Goal: Task Accomplishment & Management: Use online tool/utility

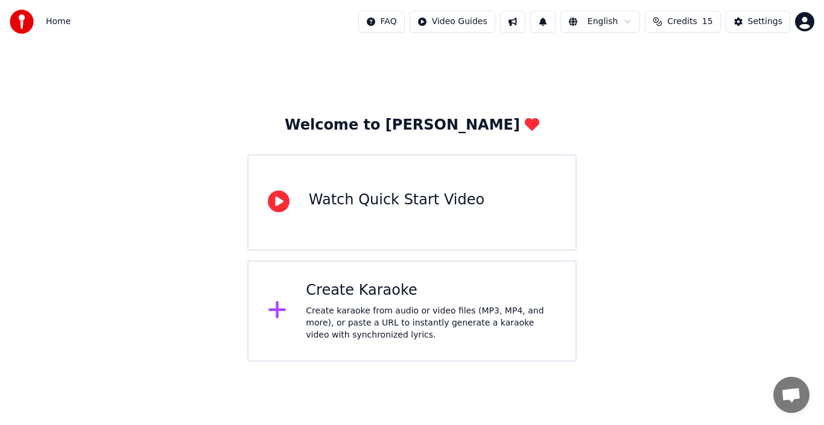
click at [279, 297] on div "Create Karaoke Create karaoke from audio or video files (MP3, MP4, and more), o…" at bounding box center [411, 311] width 329 height 101
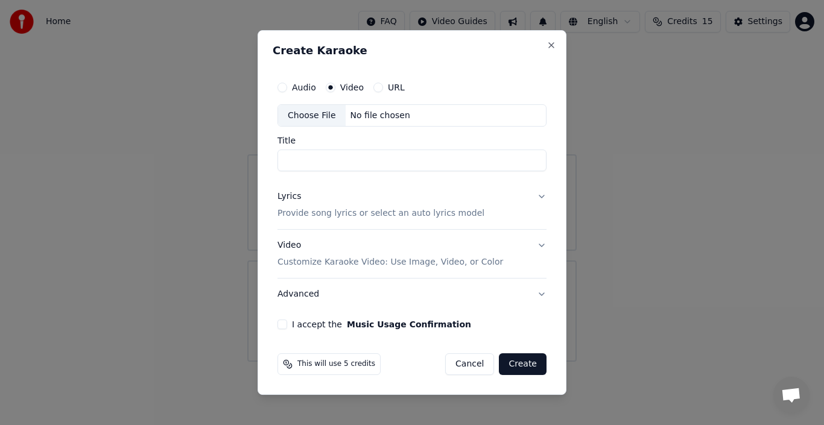
click at [311, 160] on input "Title" at bounding box center [412, 161] width 269 height 22
click at [367, 119] on div "No file chosen" at bounding box center [380, 116] width 69 height 12
type input "**********"
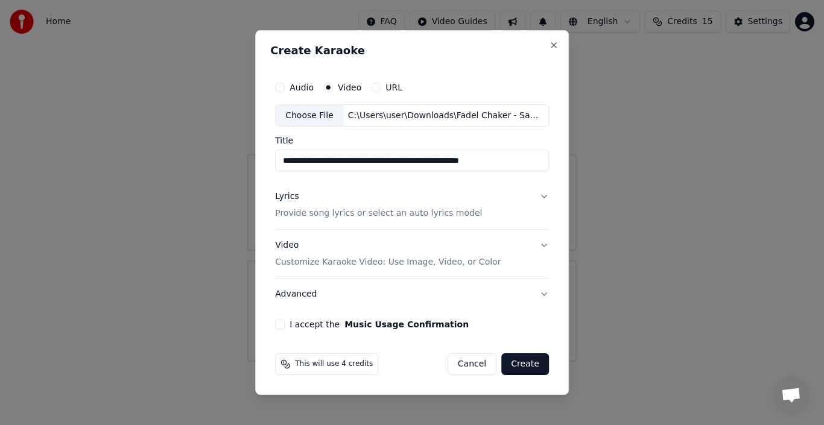
click at [372, 215] on p "Provide song lyrics or select an auto lyrics model" at bounding box center [378, 214] width 207 height 12
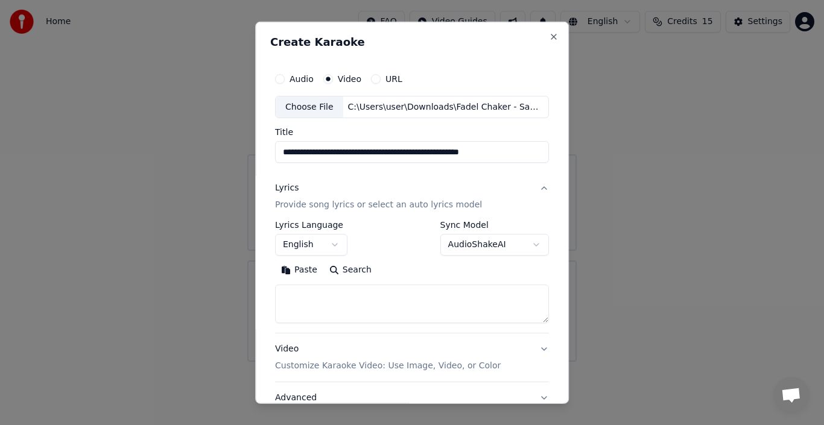
click at [465, 241] on button "AudioShakeAI" at bounding box center [494, 245] width 109 height 22
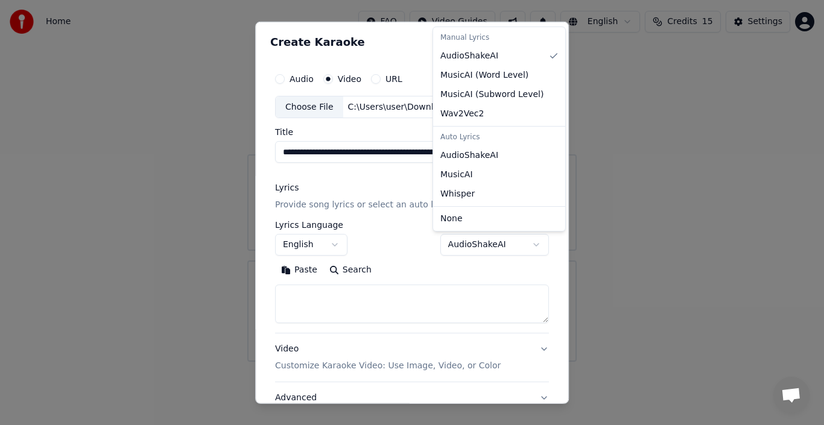
select select "**********"
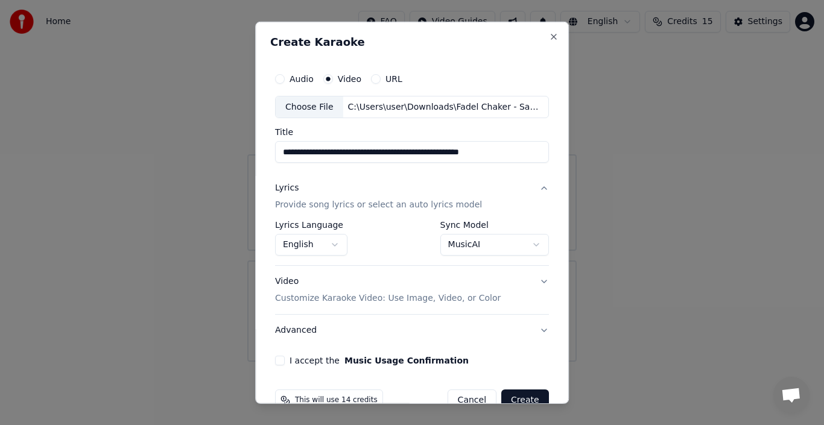
click at [336, 252] on button "English" at bounding box center [311, 245] width 72 height 22
click at [334, 249] on body "**********" at bounding box center [412, 181] width 824 height 362
click at [334, 249] on button "English" at bounding box center [311, 245] width 72 height 22
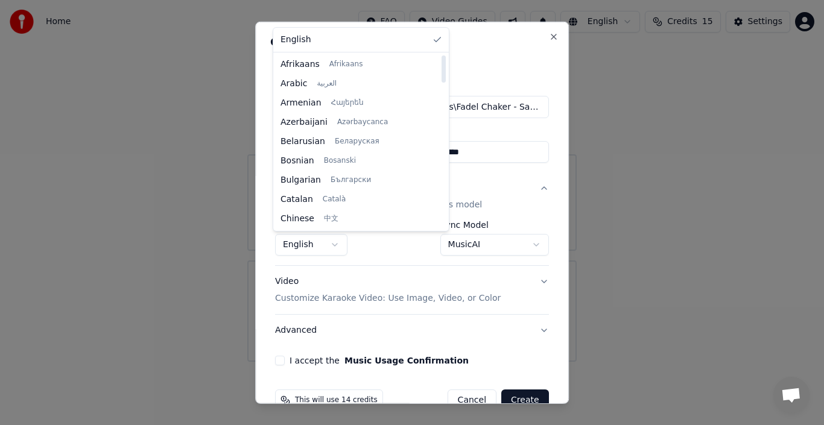
select select "**"
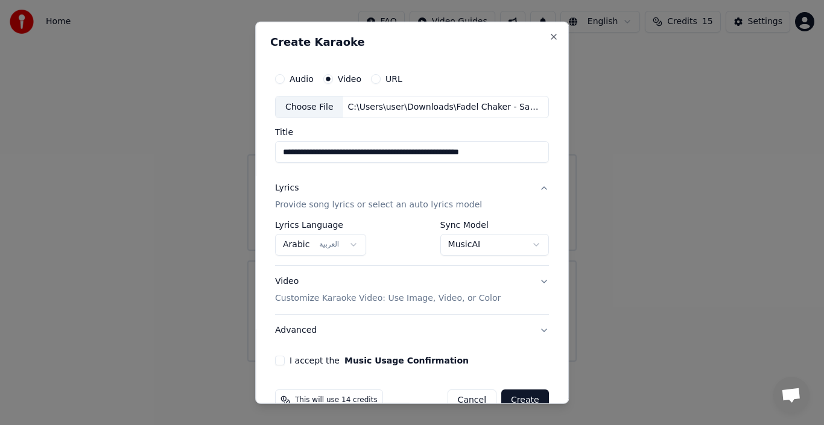
click at [487, 293] on button "Video Customize Karaoke Video: Use Image, Video, or Color" at bounding box center [412, 290] width 274 height 48
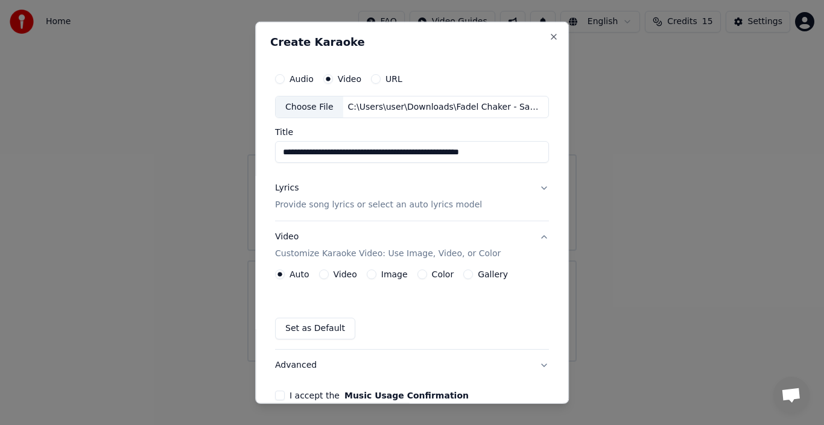
click at [328, 275] on div "Video" at bounding box center [338, 275] width 38 height 10
click at [322, 275] on button "Video" at bounding box center [324, 275] width 10 height 10
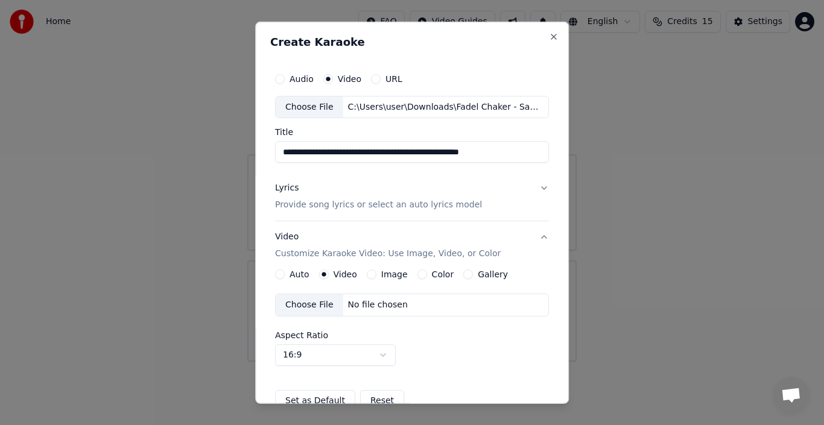
click at [323, 314] on div "Choose File" at bounding box center [310, 305] width 68 height 22
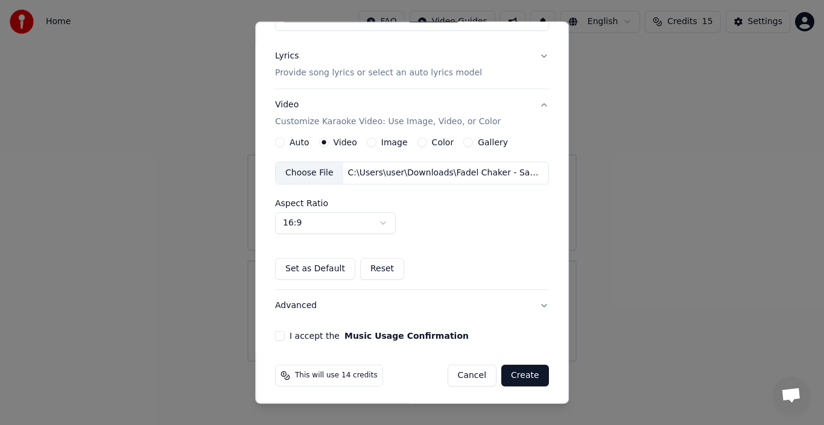
scroll to position [135, 0]
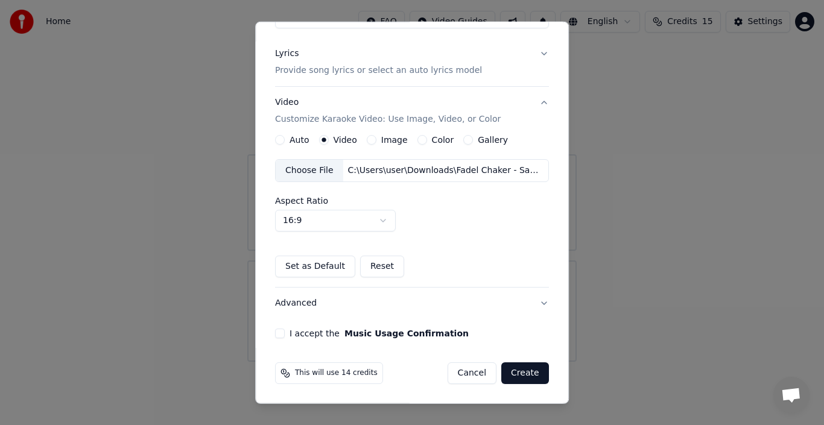
click at [279, 334] on button "I accept the Music Usage Confirmation" at bounding box center [280, 334] width 10 height 10
click at [522, 370] on button "Create" at bounding box center [525, 374] width 48 height 22
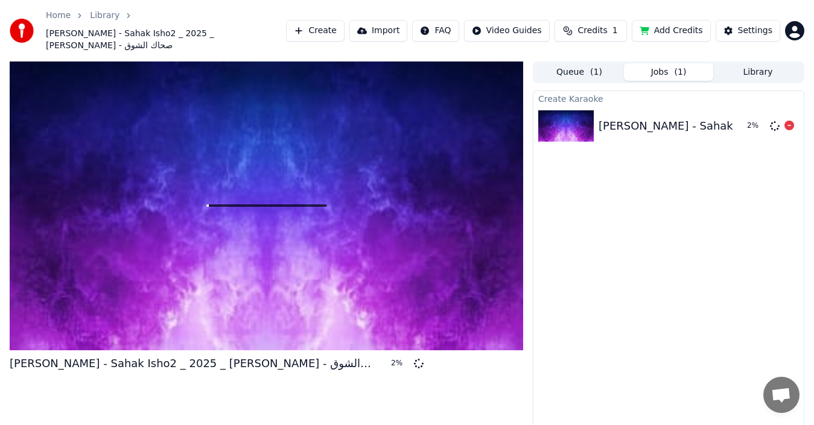
click at [659, 121] on div "[PERSON_NAME] - Sahak Isho2 _ 2025 _ [PERSON_NAME] - صحاك الشوق" at bounding box center [790, 126] width 383 height 17
click at [588, 63] on button "Queue ( 1 )" at bounding box center [579, 71] width 89 height 17
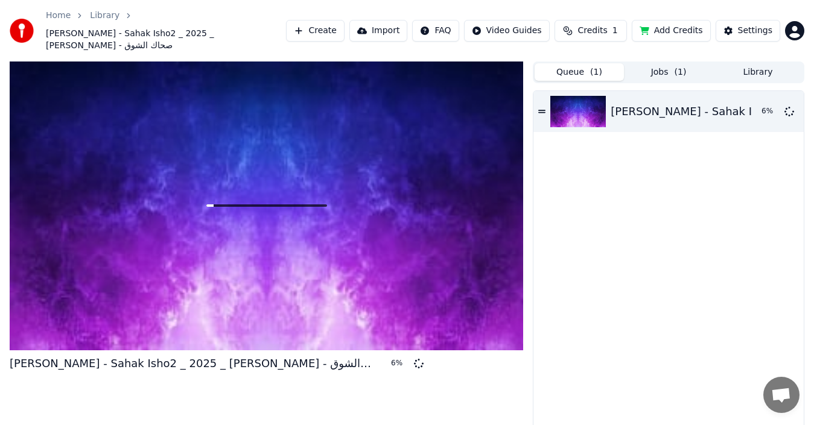
click at [652, 63] on button "Jobs ( 1 )" at bounding box center [668, 71] width 89 height 17
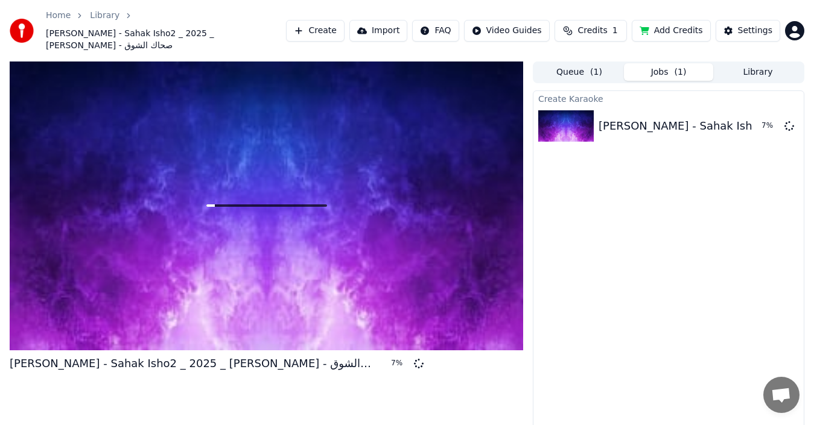
click at [721, 63] on button "Library" at bounding box center [757, 71] width 89 height 17
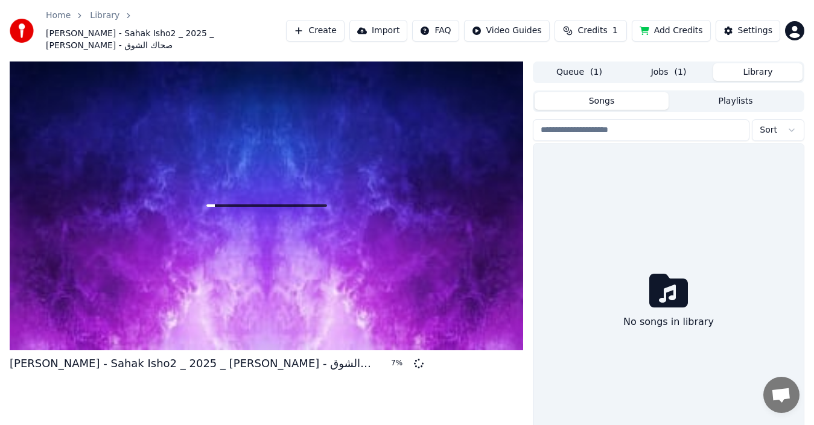
click at [684, 66] on span "( 1 )" at bounding box center [681, 72] width 12 height 12
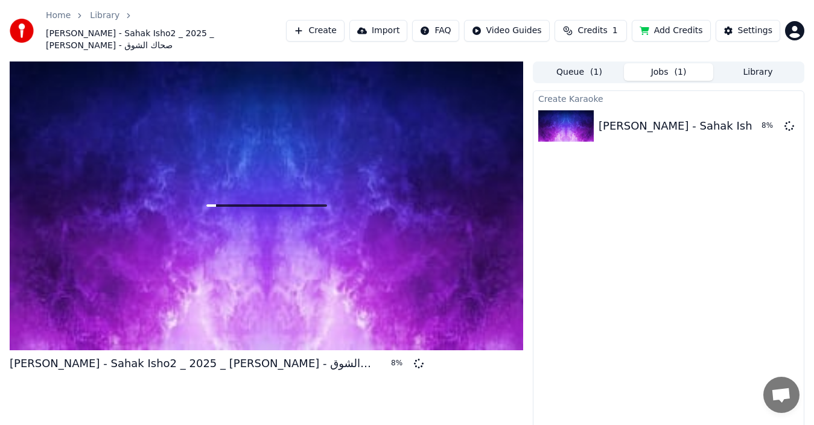
click at [533, 25] on html "Home Library Fadel Chaker - Sahak Isho2 _ 2025 _ [PERSON_NAME] - صحاك الشوق Cre…" at bounding box center [407, 212] width 814 height 425
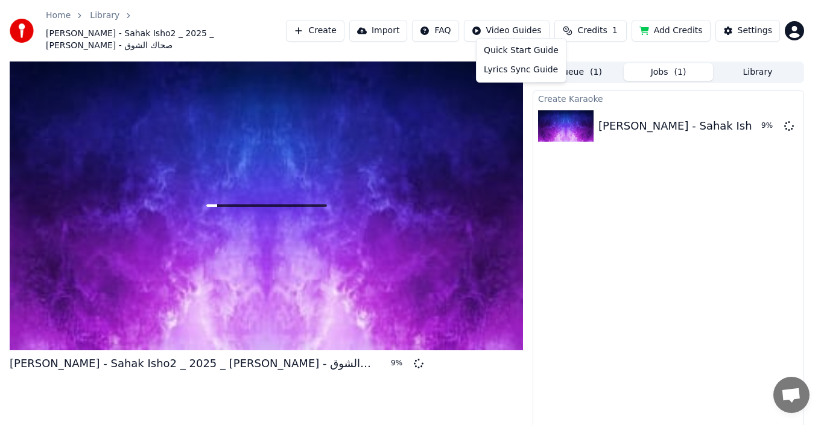
click at [470, 5] on html "Home Library Fadel Chaker - Sahak Isho2 _ 2025 _ [PERSON_NAME] - صحاك الشوق Cre…" at bounding box center [412, 212] width 824 height 425
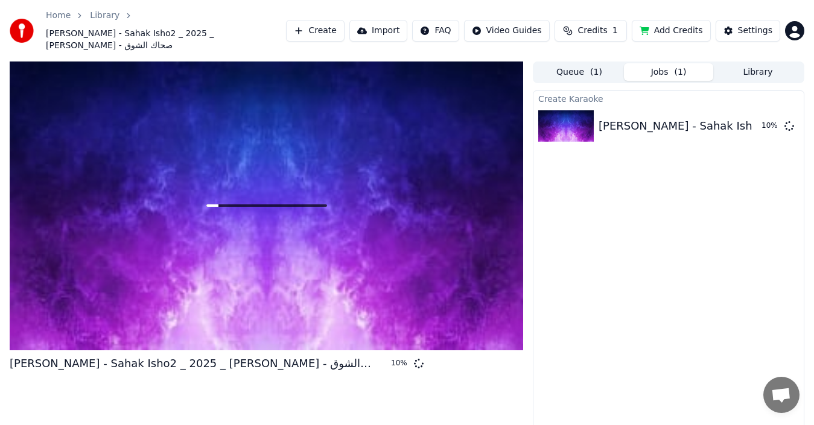
click at [647, 299] on div "Create Karaoke Fadel Chaker - Sahak Isho2 _ 2025 _ [PERSON_NAME] - صحاك الشوق 1…" at bounding box center [668, 270] width 271 height 361
click at [57, 16] on link "Home" at bounding box center [58, 16] width 25 height 12
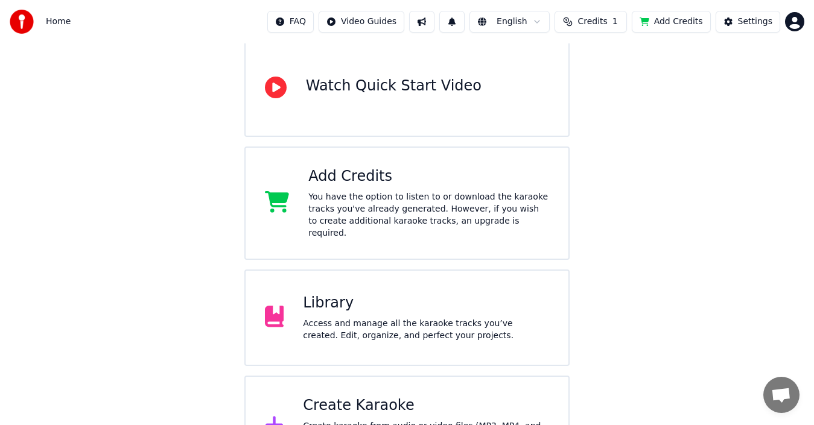
scroll to position [154, 0]
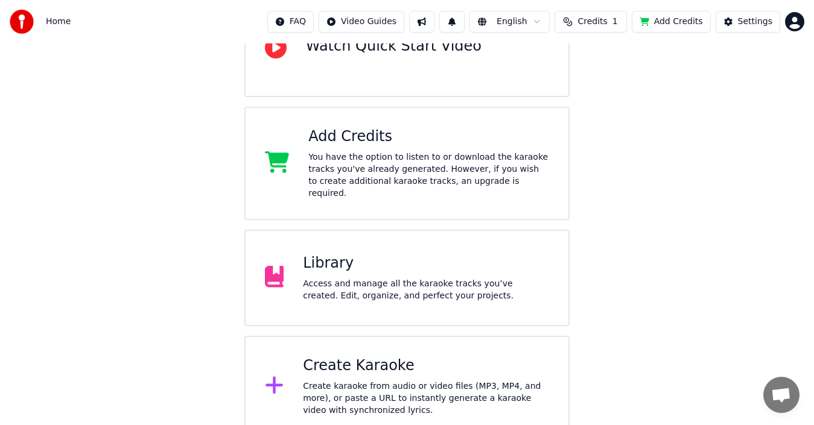
click at [419, 336] on div "Create Karaoke Create karaoke from audio or video files (MP3, MP4, and more), o…" at bounding box center [407, 386] width 326 height 101
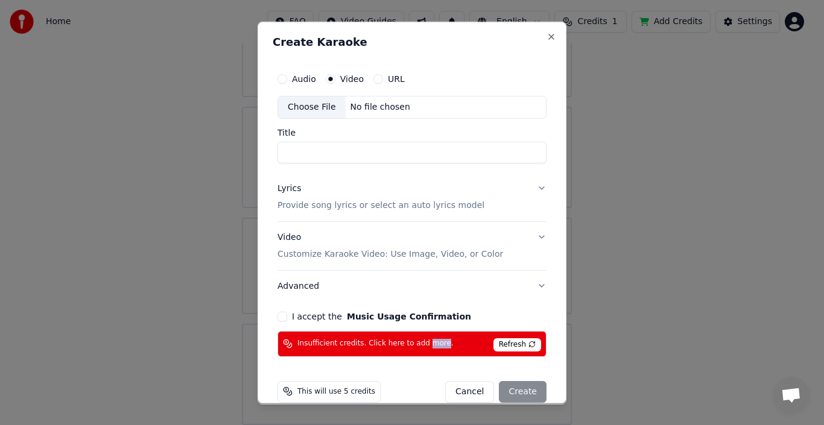
click at [419, 329] on div "Audio Video URL Choose File No file chosen Title Lyrics Provide song lyrics or …" at bounding box center [412, 212] width 279 height 300
click at [546, 41] on div "Create Karaoke Audio Video URL Choose File No file chosen Title Lyrics Provide …" at bounding box center [412, 212] width 309 height 383
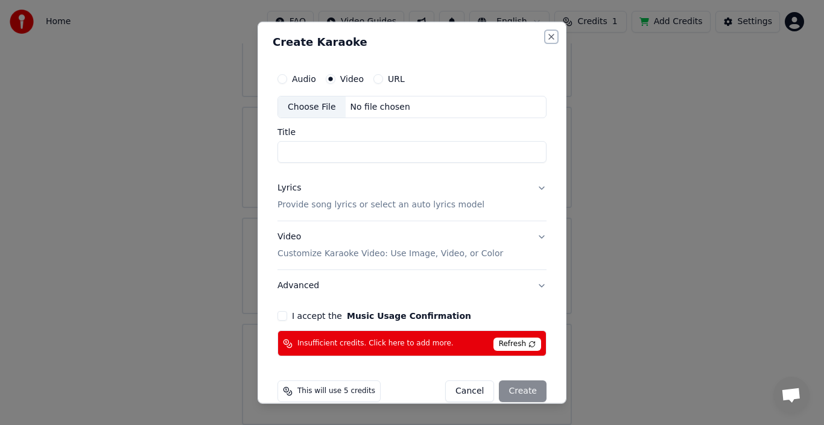
click at [547, 31] on button "Close" at bounding box center [552, 36] width 10 height 10
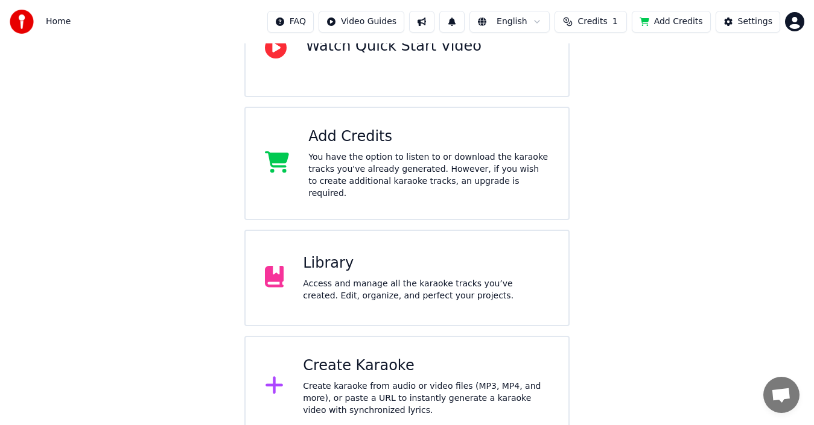
click at [345, 233] on div "Library Access and manage all the karaoke tracks you’ve created. Edit, organize…" at bounding box center [407, 278] width 326 height 97
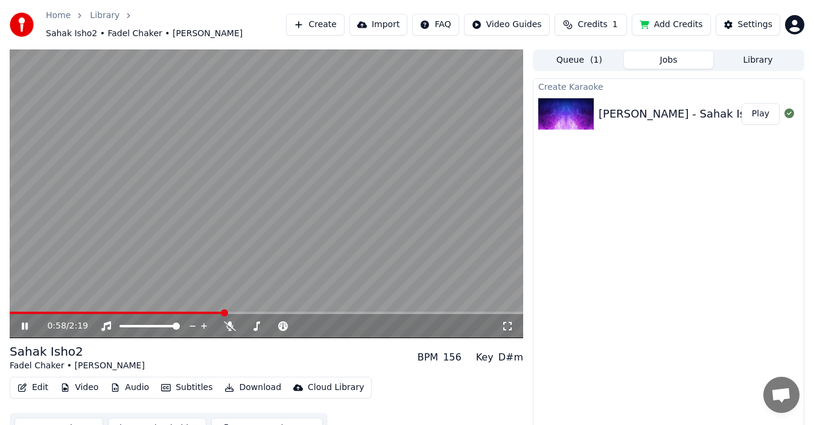
click at [25, 322] on icon at bounding box center [33, 327] width 28 height 10
click at [18, 312] on div "0:58 / 2:19" at bounding box center [266, 325] width 513 height 27
click at [16, 312] on span at bounding box center [13, 313] width 7 height 2
click at [10, 312] on span at bounding box center [10, 313] width 0 height 2
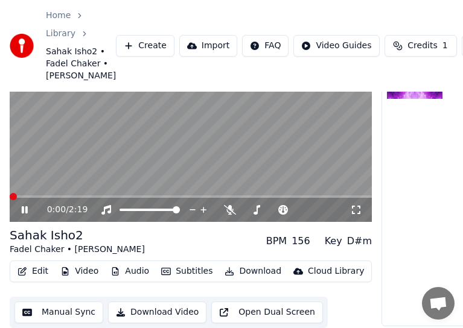
scroll to position [104, 0]
click at [119, 211] on span at bounding box center [119, 210] width 0 height 2
click at [160, 165] on video at bounding box center [191, 121] width 362 height 204
click at [186, 133] on video at bounding box center [191, 121] width 362 height 204
click at [30, 205] on icon at bounding box center [33, 210] width 28 height 10
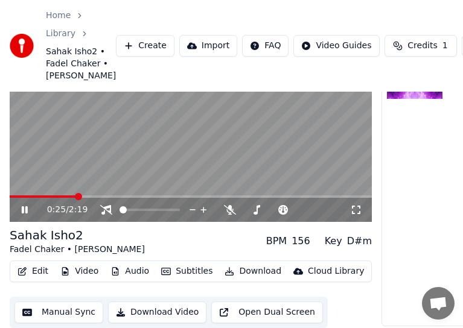
click at [102, 188] on video at bounding box center [191, 121] width 362 height 204
click at [27, 206] on icon at bounding box center [24, 210] width 7 height 8
click at [26, 206] on icon at bounding box center [25, 209] width 6 height 7
click at [26, 206] on icon at bounding box center [24, 210] width 7 height 8
click at [24, 205] on icon at bounding box center [33, 210] width 28 height 10
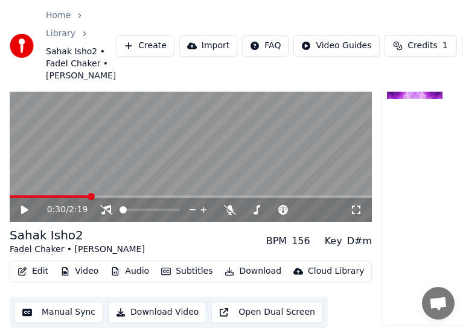
click at [19, 205] on icon at bounding box center [33, 210] width 28 height 10
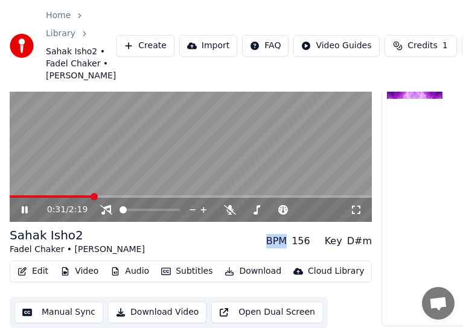
click at [19, 205] on icon at bounding box center [33, 210] width 28 height 10
click at [32, 205] on icon at bounding box center [33, 210] width 28 height 10
click at [244, 154] on video at bounding box center [191, 121] width 362 height 204
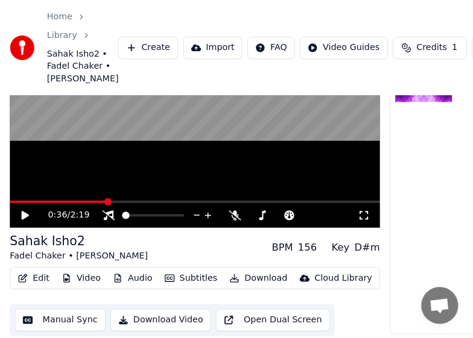
scroll to position [3, 0]
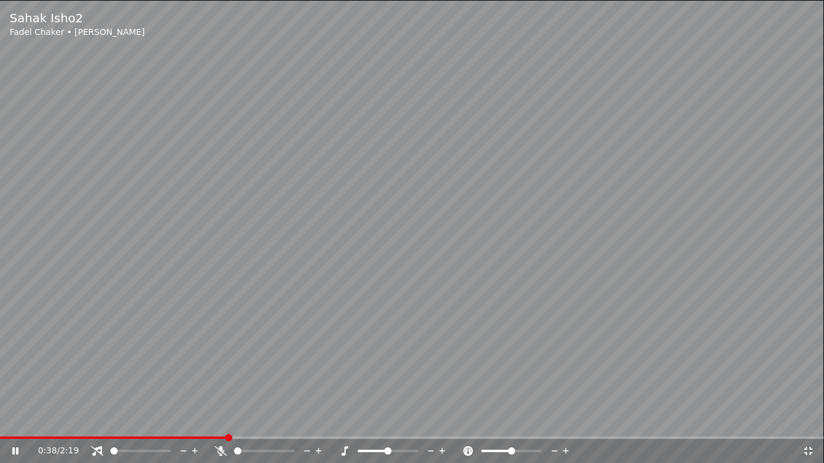
click at [461, 218] on video at bounding box center [412, 231] width 824 height 463
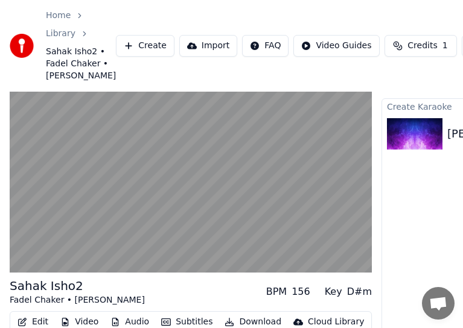
scroll to position [21, 0]
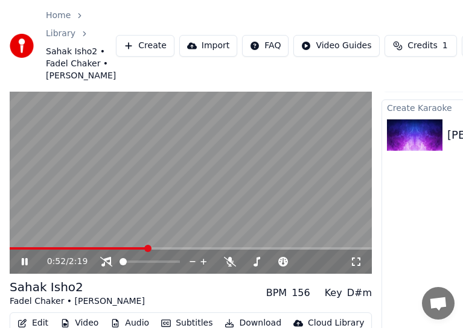
click at [25, 267] on icon at bounding box center [33, 262] width 28 height 10
click at [25, 266] on icon at bounding box center [24, 262] width 7 height 8
click at [90, 215] on video at bounding box center [191, 173] width 362 height 204
click at [27, 267] on icon at bounding box center [33, 262] width 28 height 10
click at [20, 267] on icon at bounding box center [33, 262] width 28 height 10
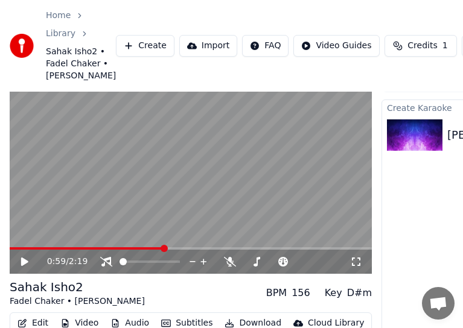
click at [20, 267] on icon at bounding box center [33, 262] width 28 height 10
click at [163, 252] on span at bounding box center [165, 248] width 7 height 7
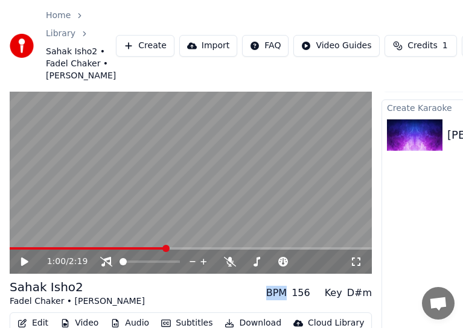
click at [160, 250] on span at bounding box center [88, 248] width 156 height 2
click at [166, 250] on span at bounding box center [191, 248] width 362 height 2
click at [160, 250] on span at bounding box center [88, 248] width 156 height 2
click at [24, 266] on icon at bounding box center [24, 262] width 7 height 8
click at [174, 200] on video at bounding box center [191, 173] width 362 height 204
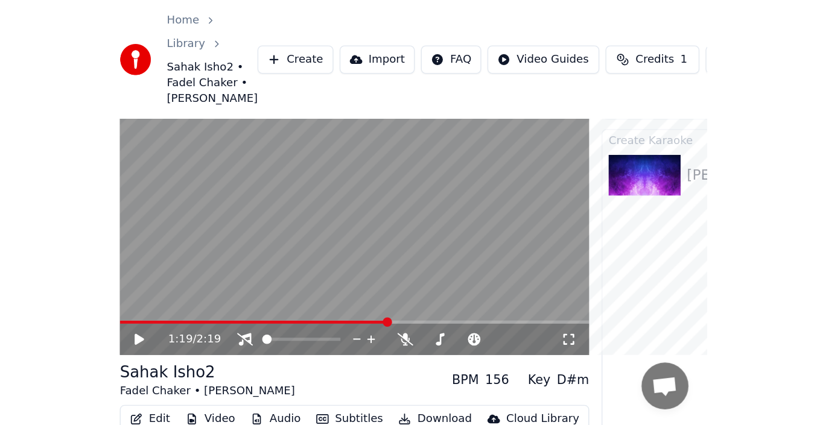
scroll to position [13, 0]
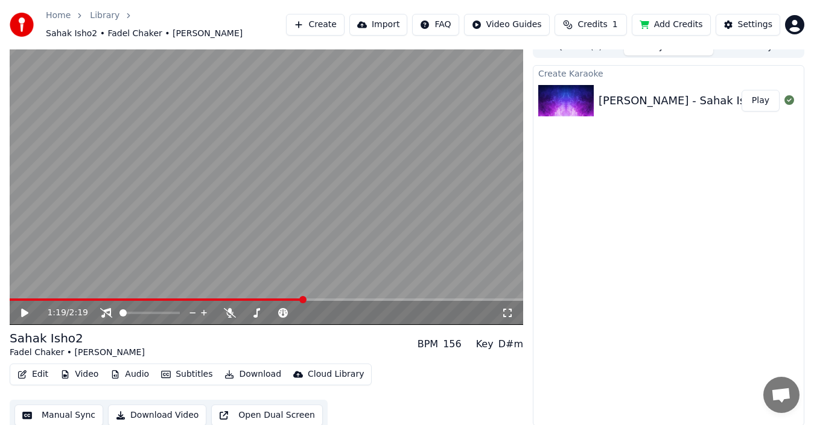
click at [395, 24] on button "Import" at bounding box center [378, 25] width 58 height 22
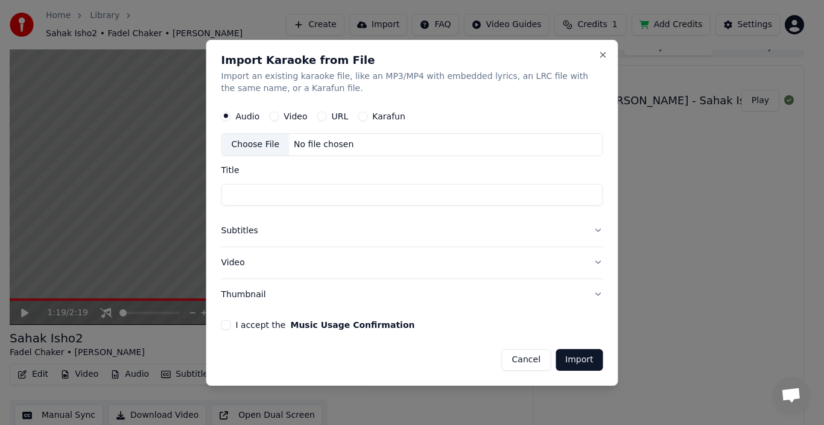
click at [282, 121] on div "Audio Video URL Karafun" at bounding box center [412, 116] width 382 height 24
click at [276, 119] on button "Video" at bounding box center [274, 117] width 10 height 10
click at [309, 145] on div "No file chosen" at bounding box center [323, 145] width 69 height 12
click at [529, 361] on button "Cancel" at bounding box center [526, 360] width 49 height 22
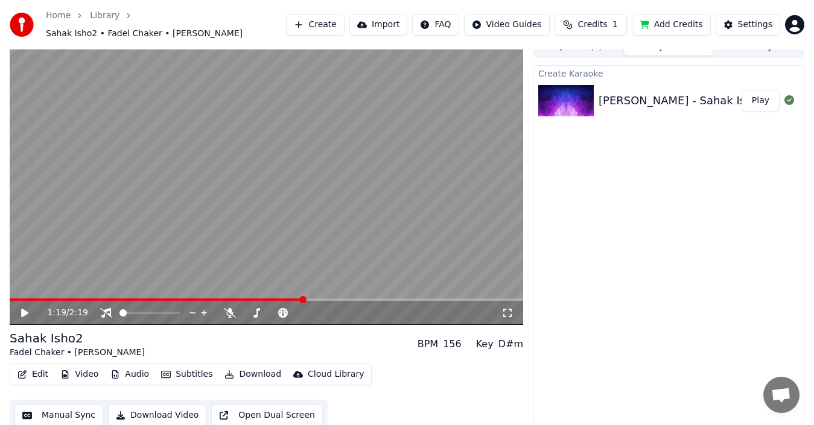
click at [710, 97] on div "[PERSON_NAME] - Sahak Isho2 _ 2025 _ [PERSON_NAME] - صحاك الشوق" at bounding box center [790, 100] width 383 height 17
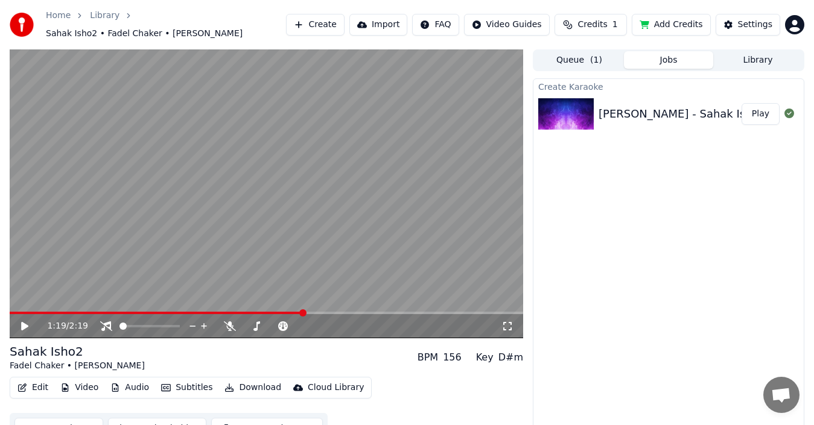
click at [510, 30] on html "Home Library Sahak Isho2 • Fadel Chaker • [PERSON_NAME] Create Import FAQ Video…" at bounding box center [407, 212] width 814 height 425
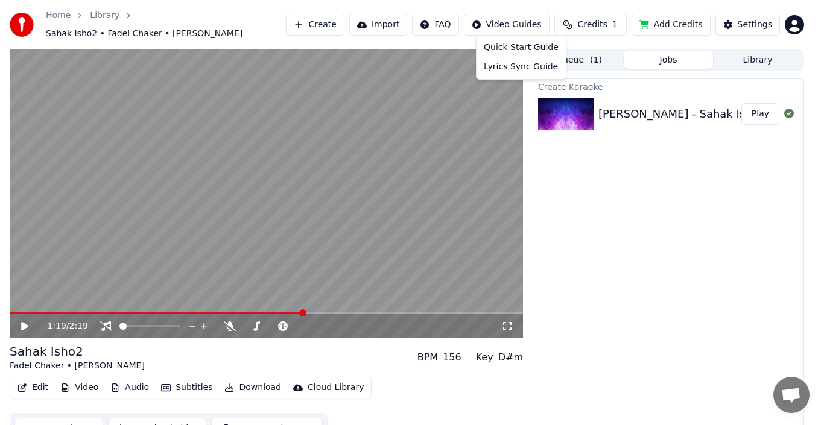
click at [635, 223] on html "Home Library Sahak Isho2 • Fadel Chaker • [PERSON_NAME] Create Import FAQ Video…" at bounding box center [412, 212] width 824 height 425
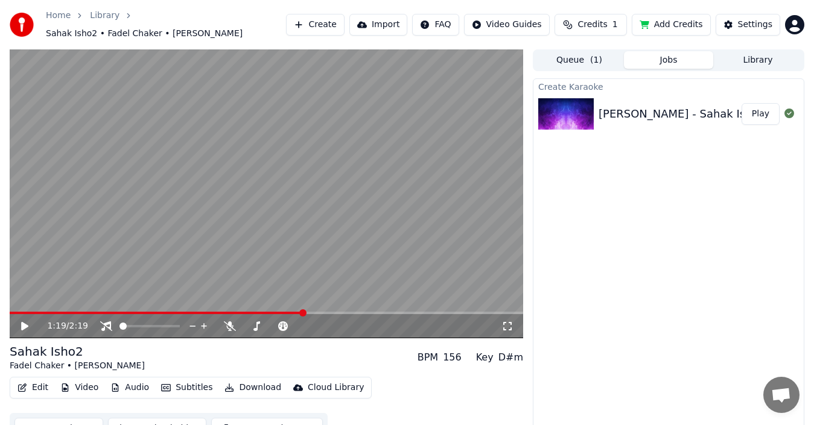
click at [246, 379] on button "Download" at bounding box center [253, 387] width 66 height 17
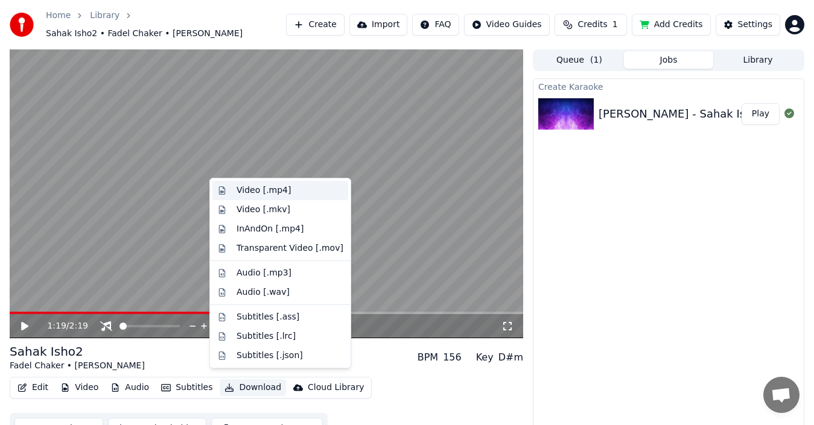
click at [270, 190] on div "Video [.mp4]" at bounding box center [264, 191] width 54 height 12
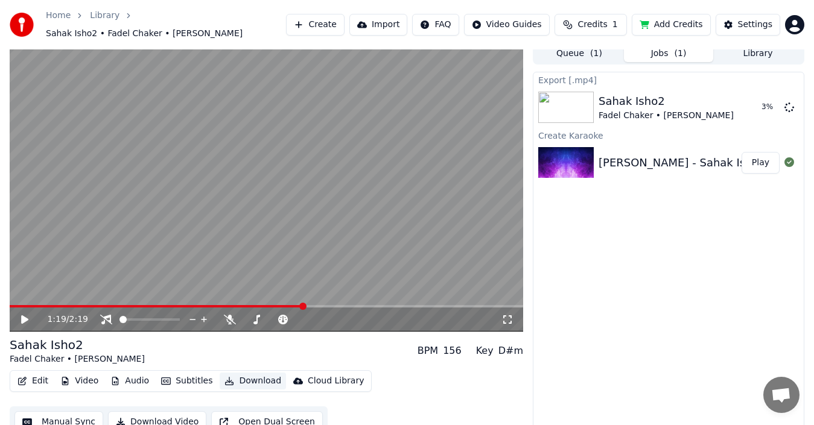
scroll to position [13, 0]
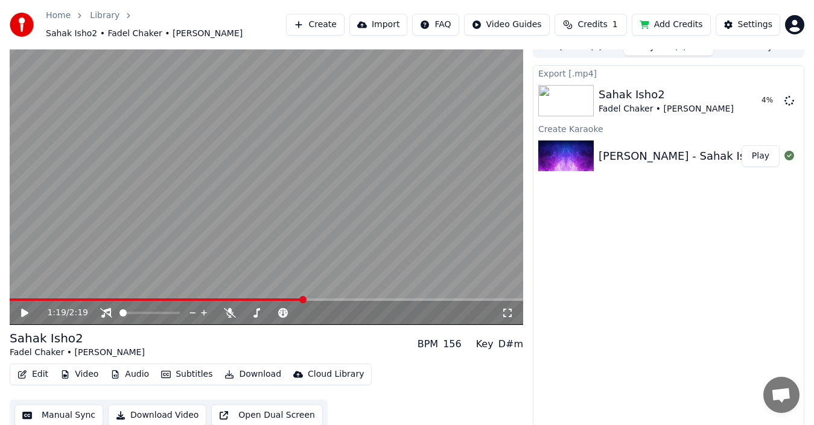
click at [141, 408] on button "Download Video" at bounding box center [157, 416] width 98 height 22
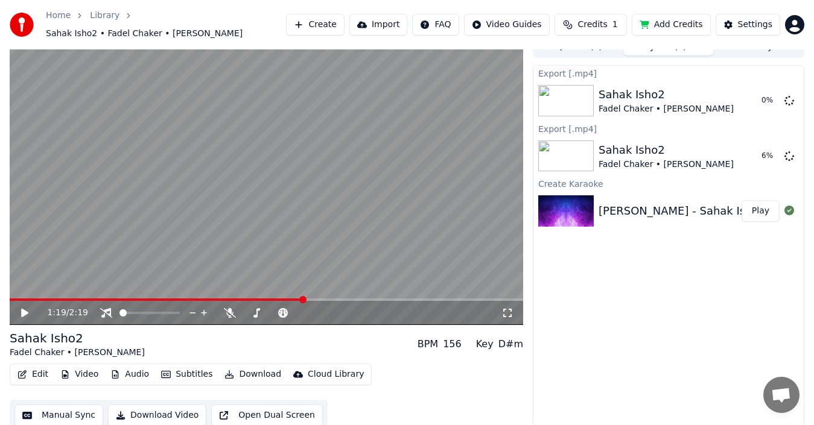
click at [603, 45] on button "Queue ( 1 )" at bounding box center [579, 46] width 89 height 17
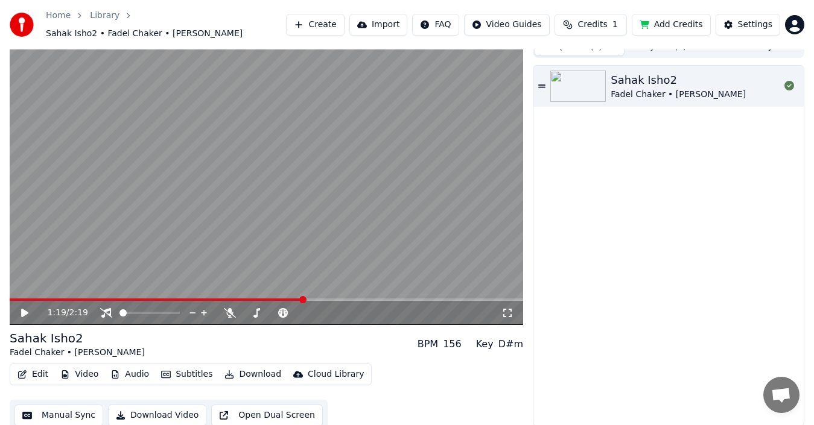
click at [538, 84] on div "Sahak Isho2 Fadel Chaker • [PERSON_NAME]" at bounding box center [668, 86] width 270 height 41
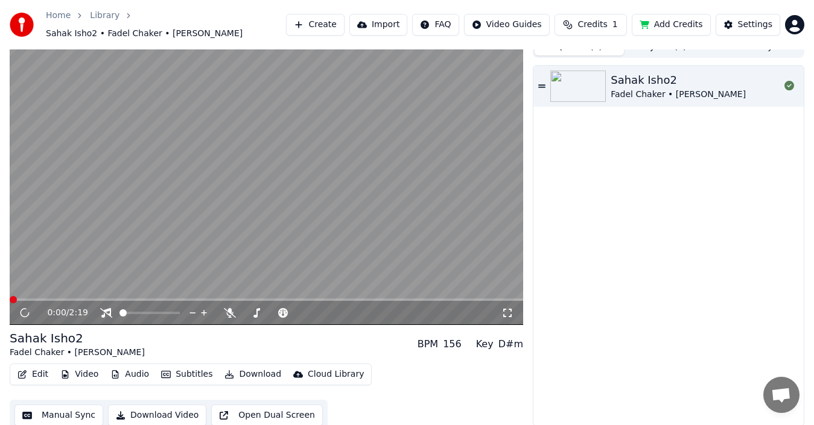
click at [543, 83] on icon at bounding box center [541, 86] width 7 height 8
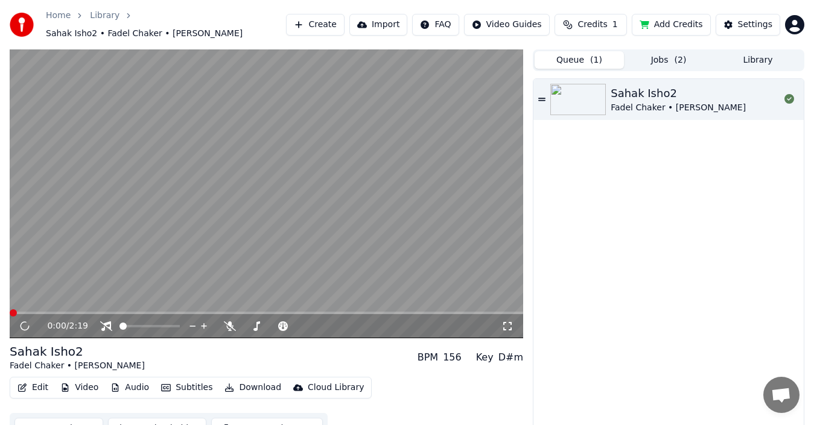
click at [730, 51] on button "Library" at bounding box center [757, 59] width 89 height 17
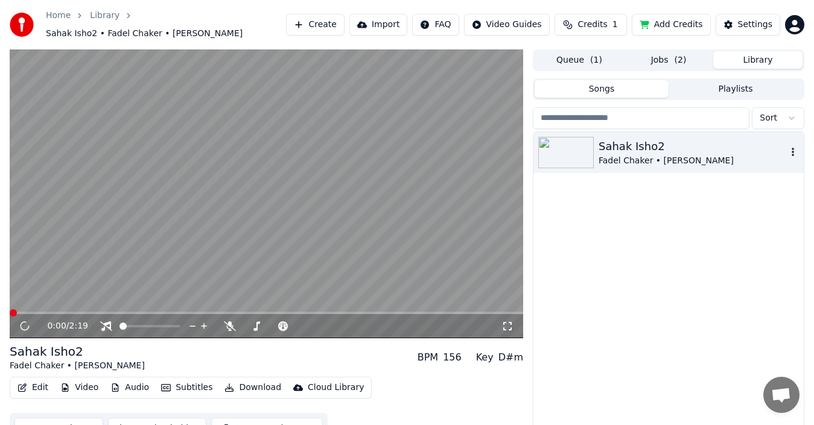
click at [793, 148] on icon "button" at bounding box center [793, 152] width 2 height 8
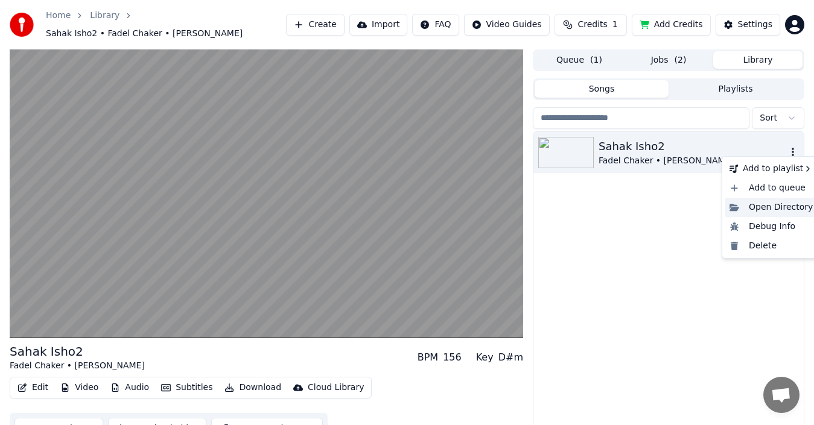
click at [784, 211] on div "Open Directory" at bounding box center [771, 207] width 93 height 19
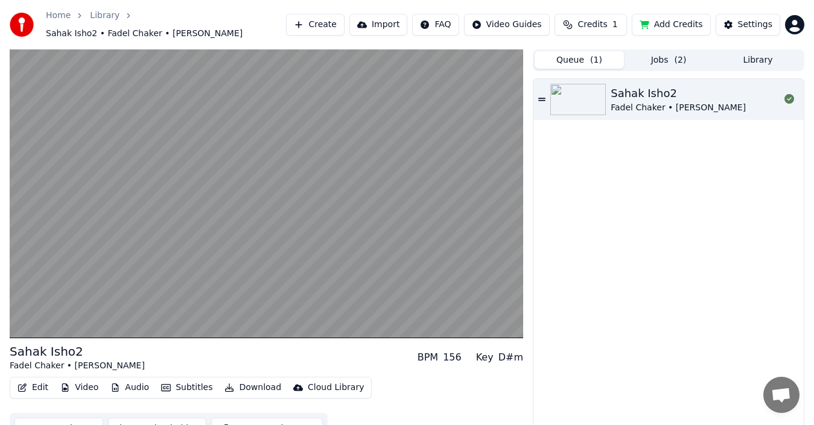
click at [594, 56] on span "( 1 )" at bounding box center [596, 60] width 12 height 12
click at [652, 54] on button "Jobs ( 2 )" at bounding box center [668, 59] width 89 height 17
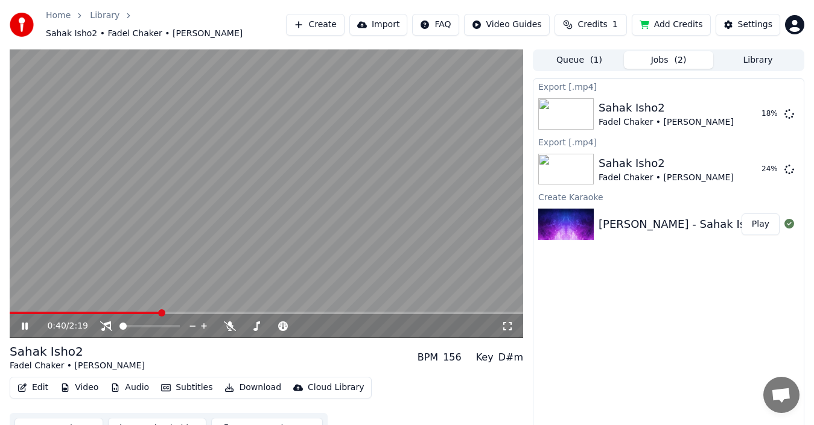
click at [22, 323] on icon at bounding box center [25, 326] width 6 height 7
click at [104, 315] on body "Home Library Sahak Isho2 • Fadel Chaker • [PERSON_NAME] Create Import FAQ Video…" at bounding box center [407, 212] width 814 height 425
click at [180, 330] on span at bounding box center [176, 326] width 7 height 7
click at [589, 274] on div "Export [.mp4] Sahak Isho2 Fadel Chaker • [PERSON_NAME] 18 % Export [.mp4] Sahak…" at bounding box center [668, 258] width 271 height 361
click at [653, 296] on div "Export [.mp4] Sahak Isho2 Fadel Chaker • [PERSON_NAME] 19 % Export [.mp4] Sahak…" at bounding box center [668, 258] width 271 height 361
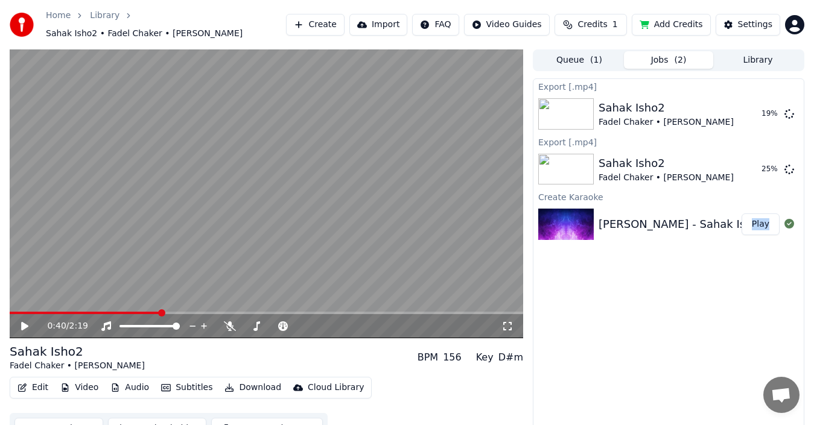
click at [653, 296] on div "Export [.mp4] Sahak Isho2 Fadel Chaker • [PERSON_NAME] 19 % Export [.mp4] Sahak…" at bounding box center [668, 258] width 271 height 361
click at [653, 297] on div "Export [.mp4] Sahak Isho2 Fadel Chaker • [PERSON_NAME] 19 % Export [.mp4] Sahak…" at bounding box center [668, 258] width 271 height 361
click at [787, 109] on icon at bounding box center [789, 114] width 10 height 10
click at [372, 405] on div "Edit Video Audio Subtitles Download Cloud Library Manual Sync Download Video Op…" at bounding box center [266, 411] width 513 height 68
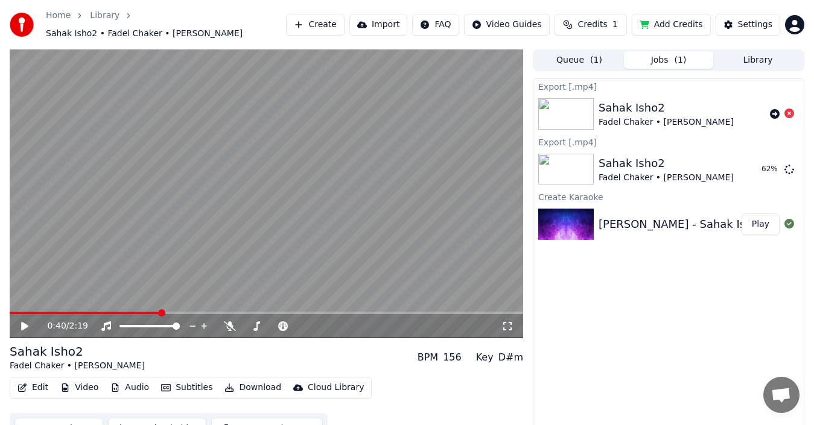
scroll to position [13, 0]
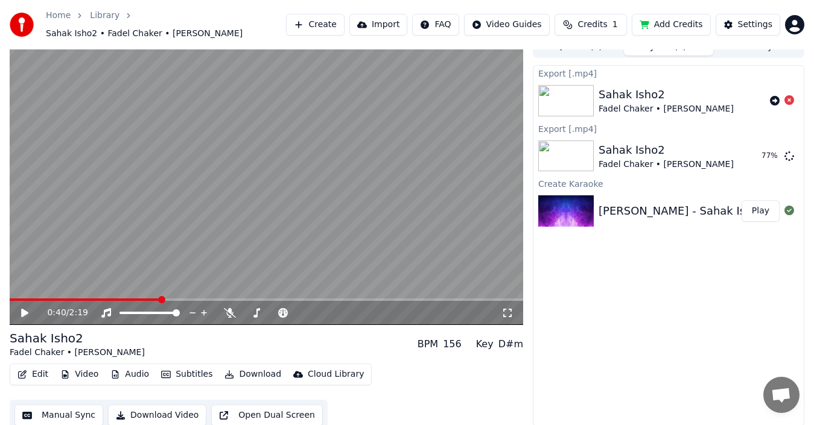
click at [740, 49] on button "Library" at bounding box center [757, 46] width 89 height 17
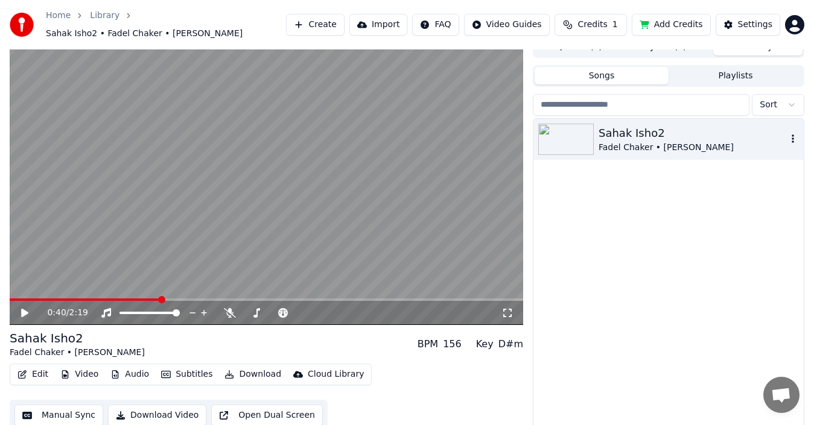
click at [790, 142] on div "Sahak Isho2 Fadel Chaker • [PERSON_NAME]" at bounding box center [668, 139] width 270 height 41
click at [793, 137] on button "button" at bounding box center [793, 139] width 12 height 14
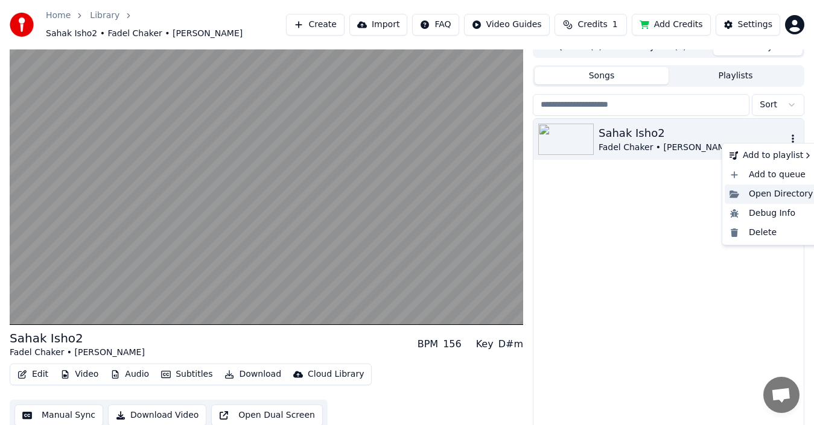
click at [768, 194] on div "Open Directory" at bounding box center [771, 194] width 93 height 19
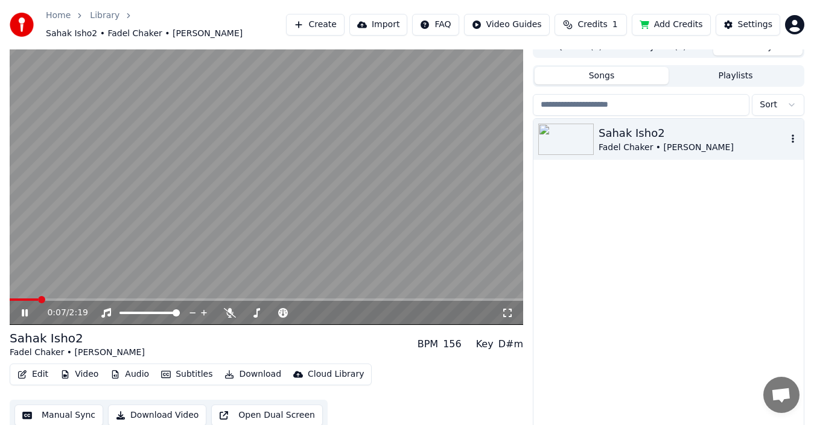
click at [274, 142] on video at bounding box center [266, 180] width 513 height 289
click at [606, 19] on span "Credits" at bounding box center [592, 25] width 30 height 12
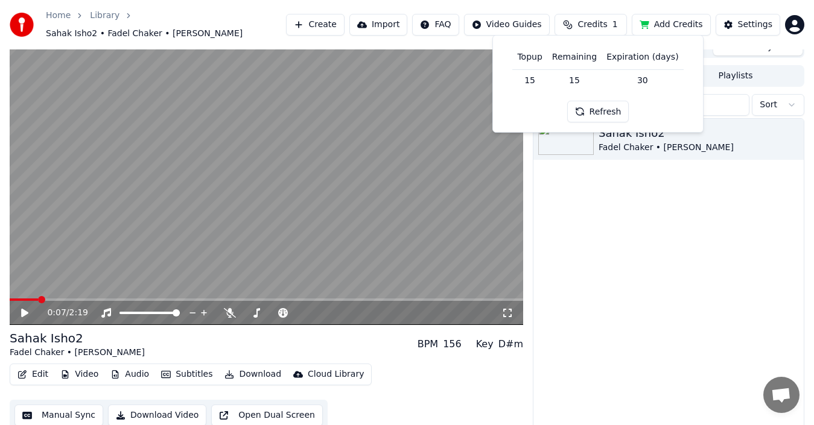
click at [607, 24] on span "Credits" at bounding box center [592, 25] width 30 height 12
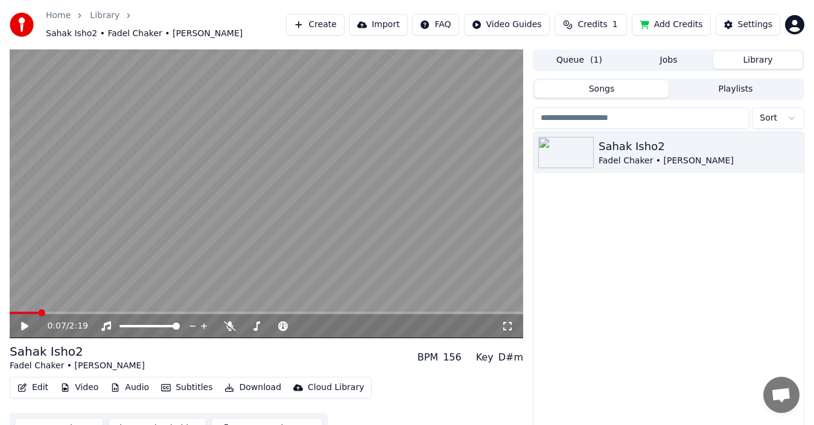
click at [598, 54] on span "( 1 )" at bounding box center [596, 60] width 12 height 12
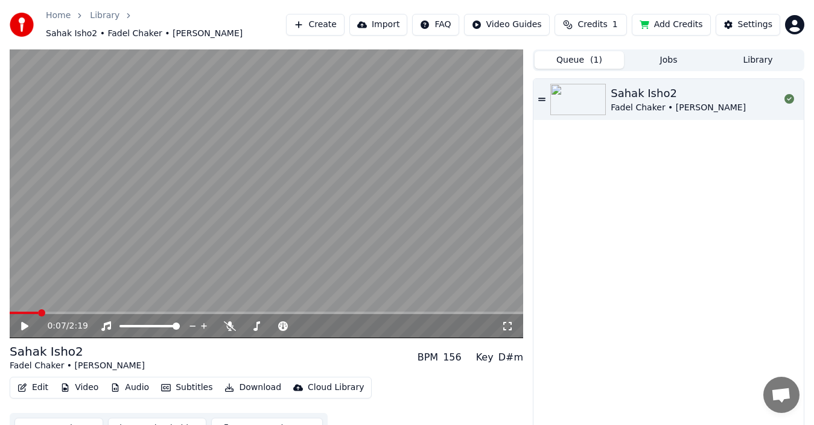
click at [643, 53] on button "Jobs" at bounding box center [668, 59] width 89 height 17
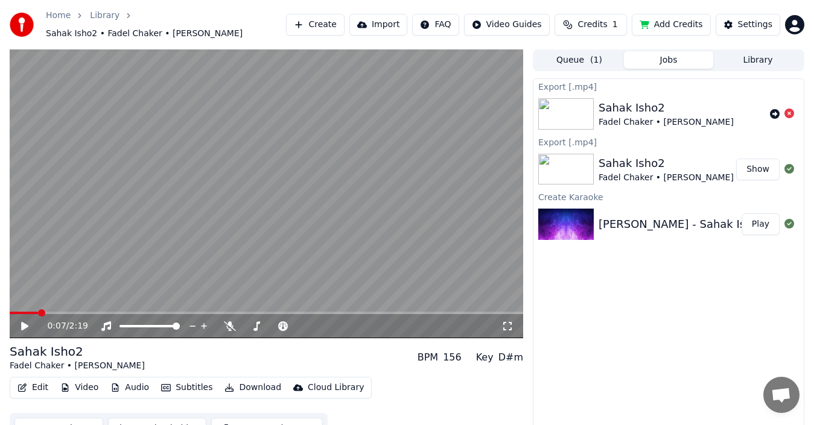
click at [757, 165] on button "Show" at bounding box center [757, 170] width 43 height 22
click at [697, 296] on div "Export [.mp4] Sahak Isho2 Fadel Chaker • [PERSON_NAME] Export [.mp4] Sahak Isho…" at bounding box center [668, 258] width 271 height 361
click at [303, 323] on span at bounding box center [299, 326] width 7 height 7
click at [274, 180] on video at bounding box center [266, 193] width 513 height 289
click at [227, 322] on icon at bounding box center [230, 327] width 12 height 10
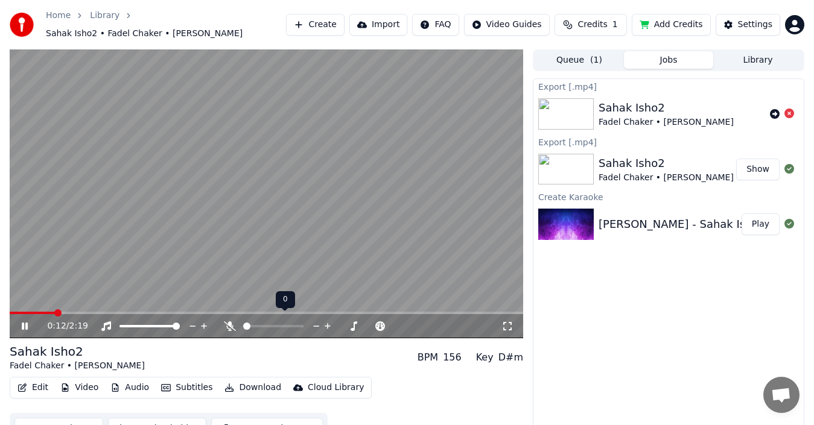
click at [232, 322] on icon at bounding box center [230, 327] width 12 height 10
click at [243, 328] on span at bounding box center [243, 326] width 0 height 2
click at [760, 162] on button "Show" at bounding box center [757, 170] width 43 height 22
click at [279, 154] on video at bounding box center [266, 193] width 513 height 289
click at [773, 109] on icon at bounding box center [775, 114] width 10 height 10
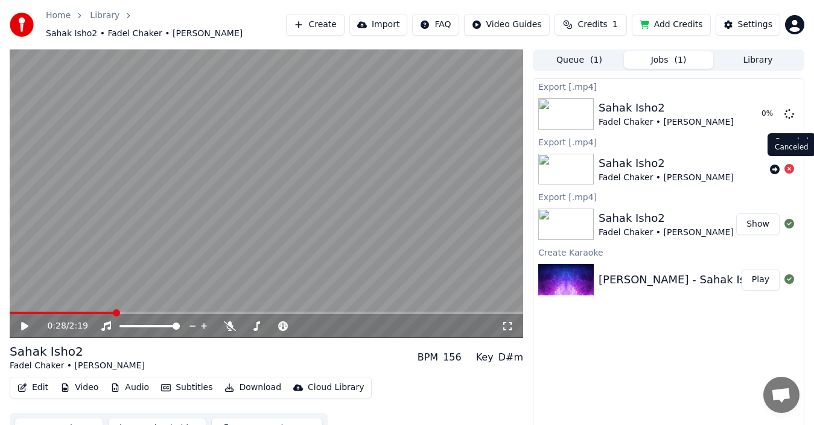
click at [788, 164] on icon at bounding box center [789, 169] width 10 height 10
click at [791, 164] on icon at bounding box center [789, 169] width 10 height 10
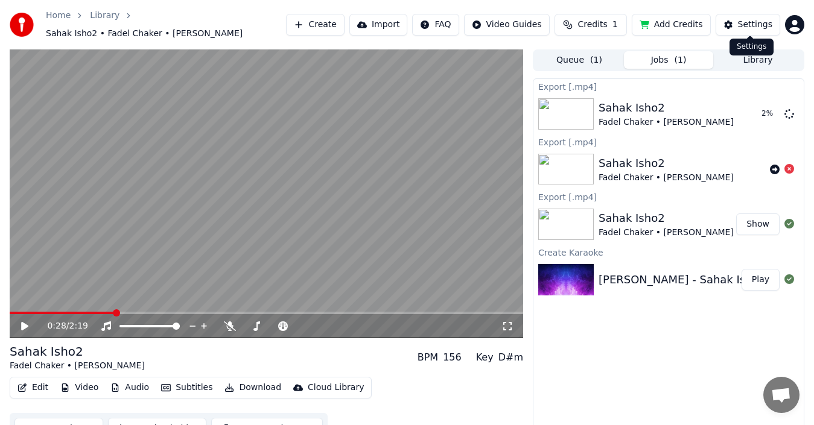
click at [753, 66] on div "Queue ( 1 ) Jobs ( 1 ) Library Export [.mp4] Sahak Isho2 Fadel Chaker • [PERSON…" at bounding box center [668, 244] width 271 height 390
click at [753, 62] on button "Library" at bounding box center [757, 59] width 89 height 17
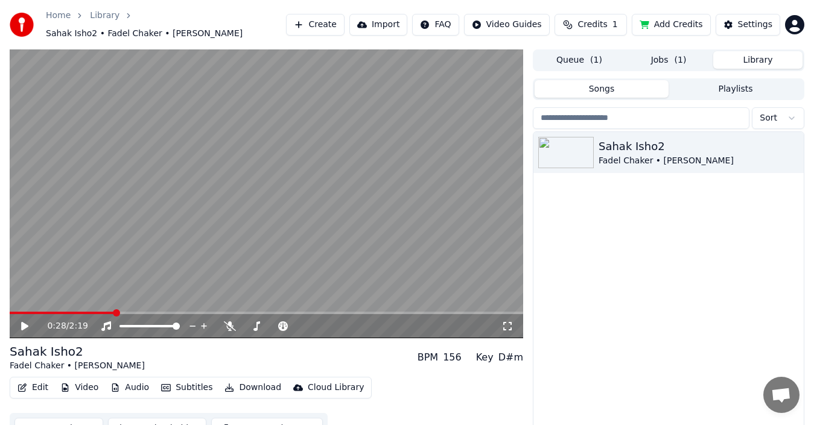
click at [693, 51] on button "Jobs ( 1 )" at bounding box center [668, 59] width 89 height 17
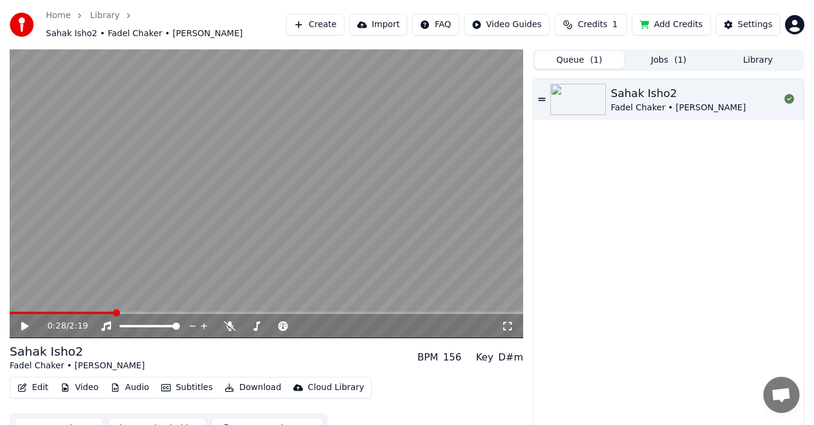
click at [580, 51] on button "Queue ( 1 )" at bounding box center [579, 59] width 89 height 17
click at [692, 59] on button "Jobs ( 1 )" at bounding box center [668, 59] width 89 height 17
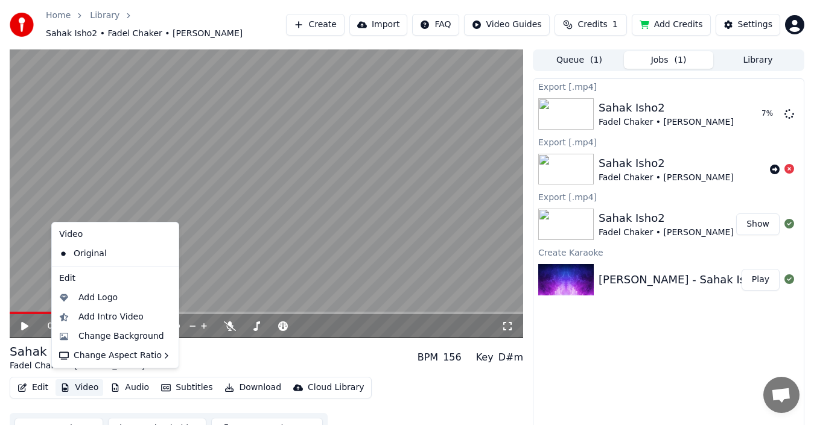
click at [75, 382] on button "Video" at bounding box center [80, 387] width 48 height 17
click at [95, 255] on div "Original" at bounding box center [106, 253] width 104 height 19
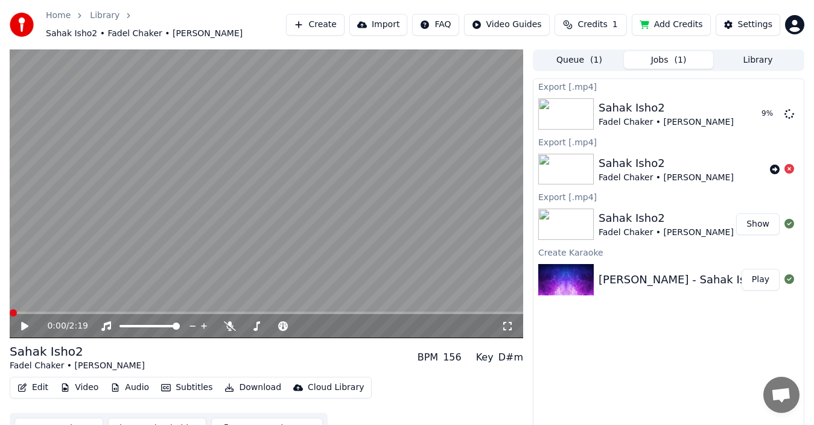
click at [192, 244] on video at bounding box center [266, 193] width 513 height 289
click at [48, 304] on video at bounding box center [266, 193] width 513 height 289
click at [48, 312] on span at bounding box center [266, 313] width 513 height 2
click at [24, 322] on icon at bounding box center [24, 326] width 7 height 8
click at [77, 312] on span at bounding box center [266, 313] width 513 height 2
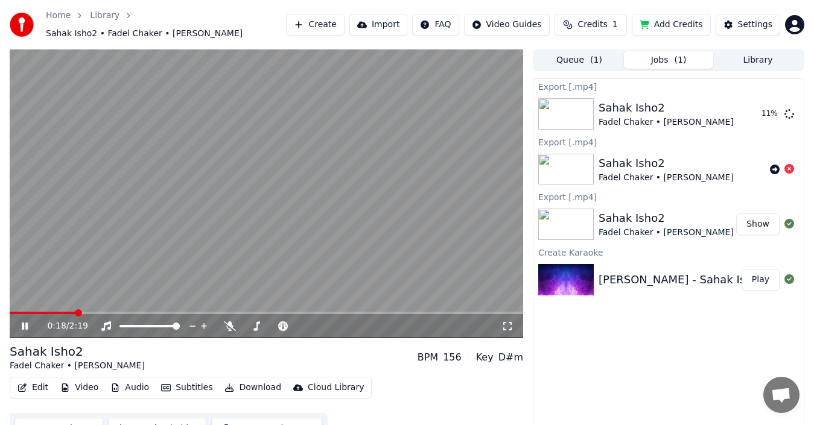
click at [92, 312] on span at bounding box center [266, 313] width 513 height 2
click at [249, 180] on video at bounding box center [266, 193] width 513 height 289
click at [246, 208] on video at bounding box center [266, 193] width 513 height 289
click at [245, 208] on video at bounding box center [266, 193] width 513 height 289
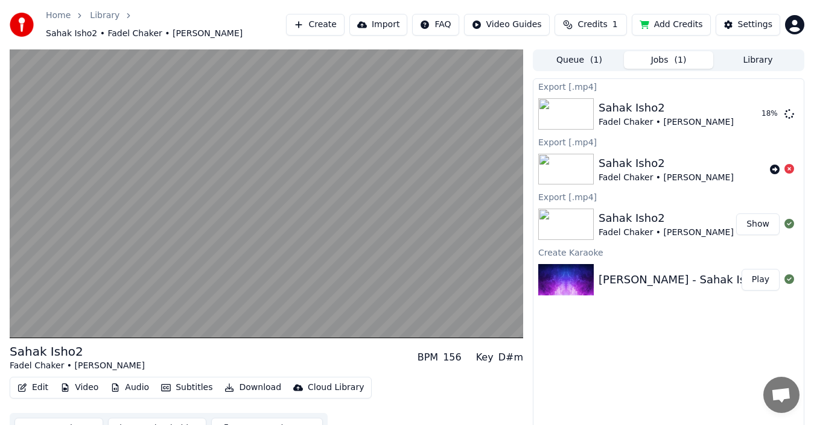
scroll to position [13, 0]
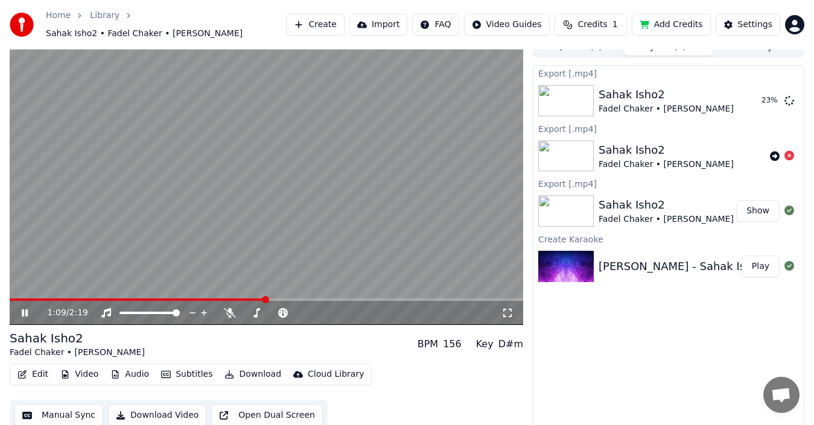
click at [285, 157] on video at bounding box center [266, 180] width 513 height 289
click at [594, 23] on span "Credits" at bounding box center [592, 25] width 30 height 12
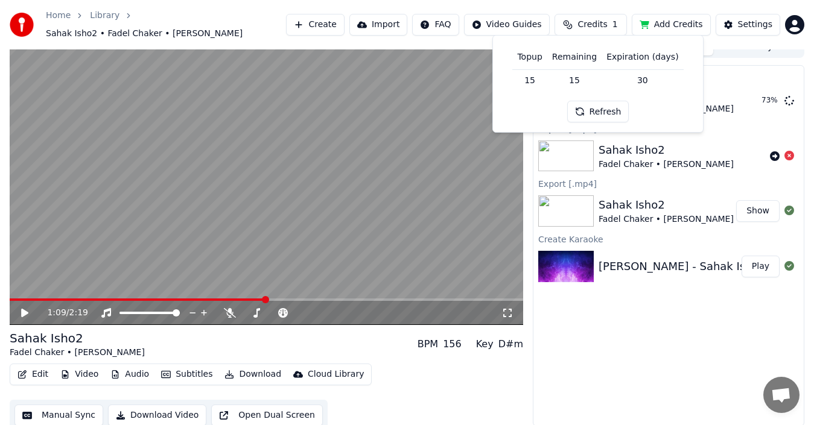
click at [658, 17] on button "Add Credits" at bounding box center [671, 25] width 79 height 22
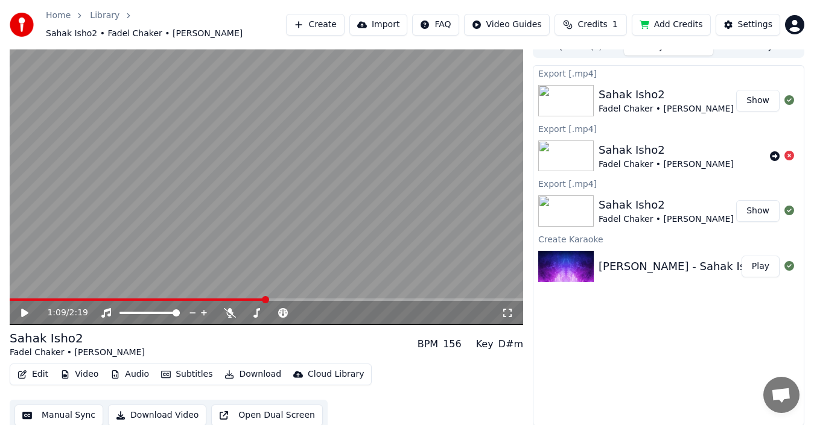
click at [757, 94] on button "Show" at bounding box center [757, 101] width 43 height 22
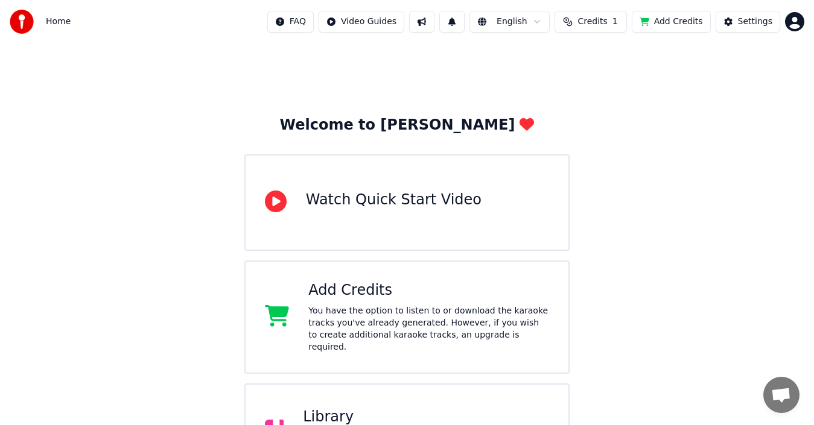
click at [369, 408] on div "Library" at bounding box center [426, 417] width 246 height 19
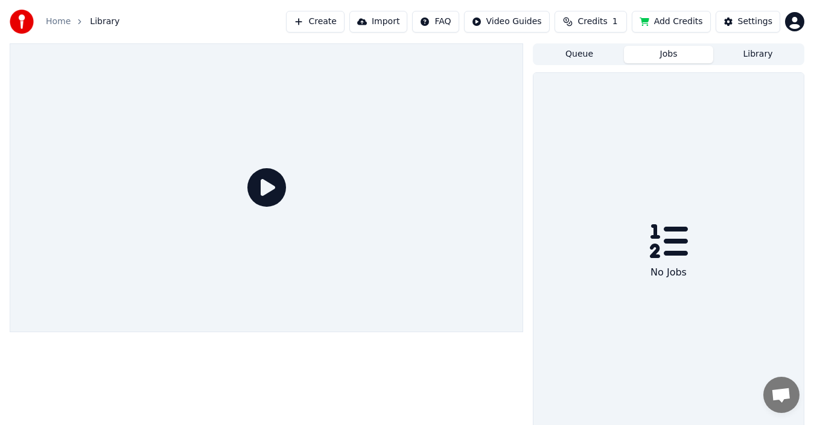
click at [681, 60] on button "Jobs" at bounding box center [668, 54] width 89 height 17
click at [621, 56] on button "Queue" at bounding box center [579, 54] width 89 height 17
click at [735, 51] on button "Library" at bounding box center [757, 54] width 89 height 17
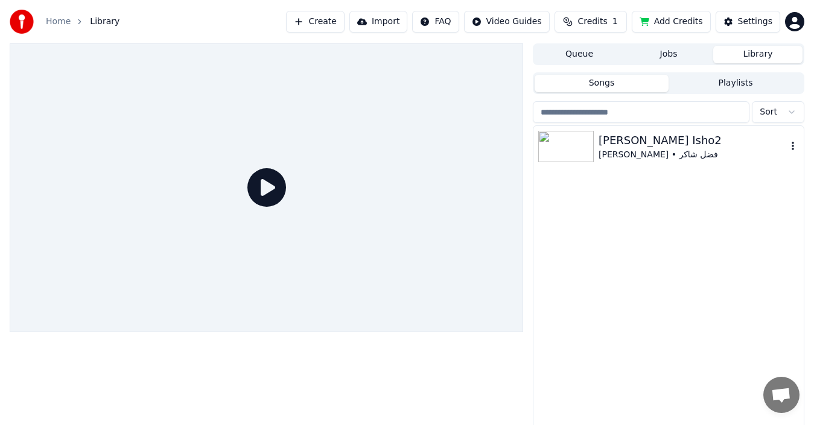
click at [792, 145] on icon "button" at bounding box center [793, 146] width 12 height 10
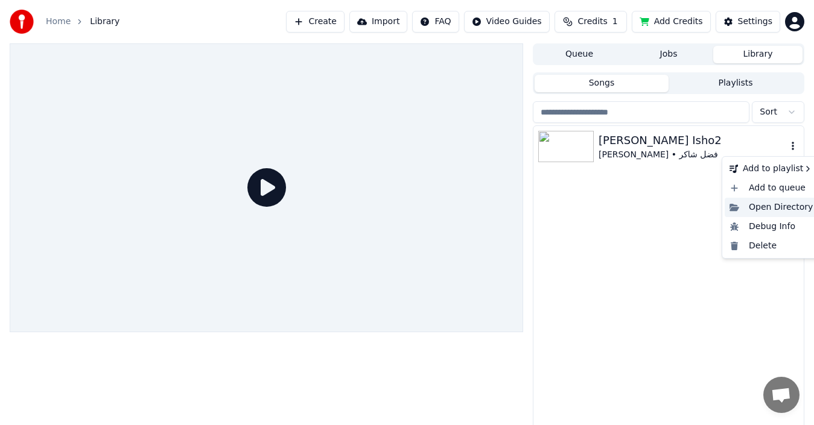
click at [778, 207] on div "Open Directory" at bounding box center [771, 207] width 93 height 19
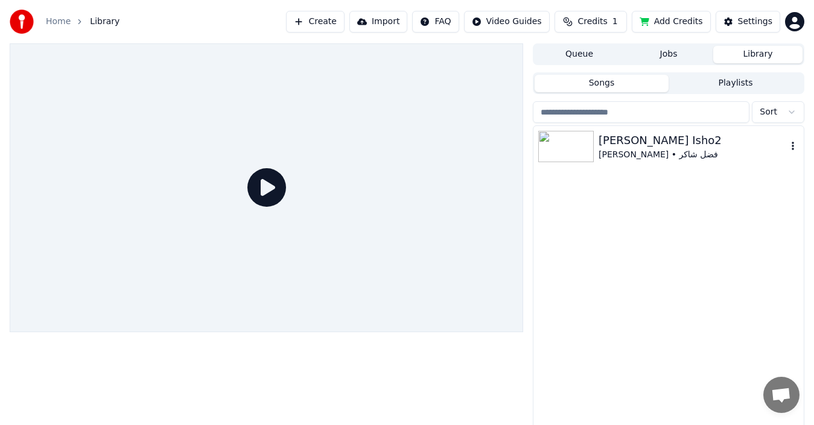
click at [724, 162] on div "Sahak Isho2 Fadel Chaker • [PERSON_NAME]" at bounding box center [668, 146] width 270 height 41
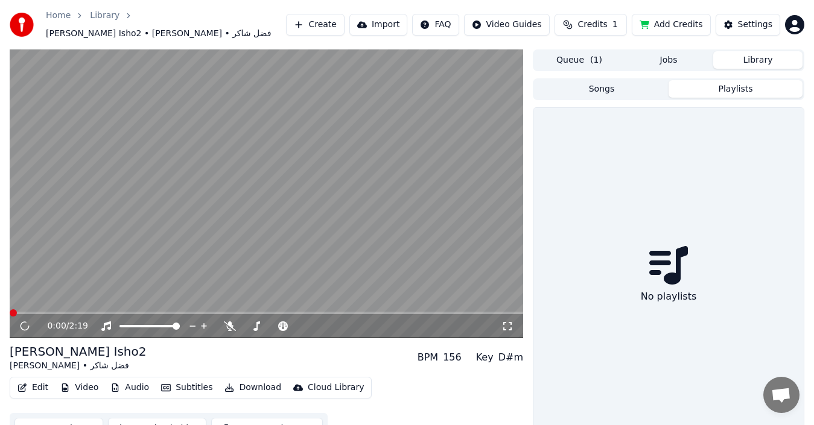
click at [684, 80] on button "Playlists" at bounding box center [735, 88] width 134 height 17
click at [640, 80] on button "Songs" at bounding box center [602, 88] width 134 height 17
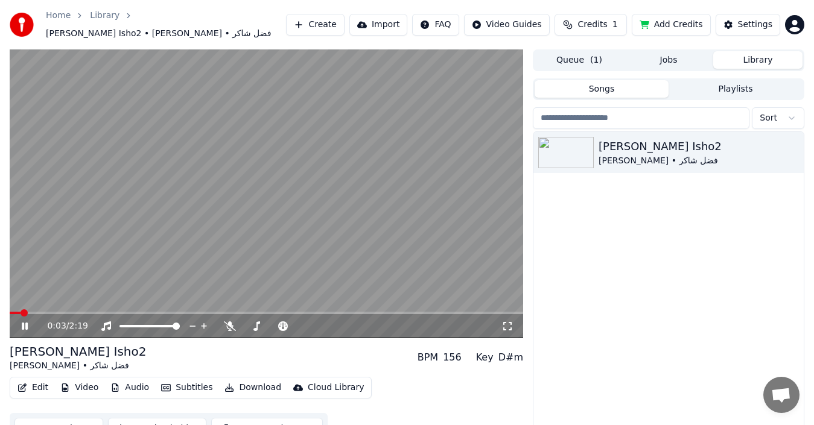
click at [52, 303] on video at bounding box center [266, 193] width 513 height 289
click at [52, 312] on span at bounding box center [266, 313] width 513 height 2
click at [25, 322] on icon at bounding box center [24, 326] width 7 height 8
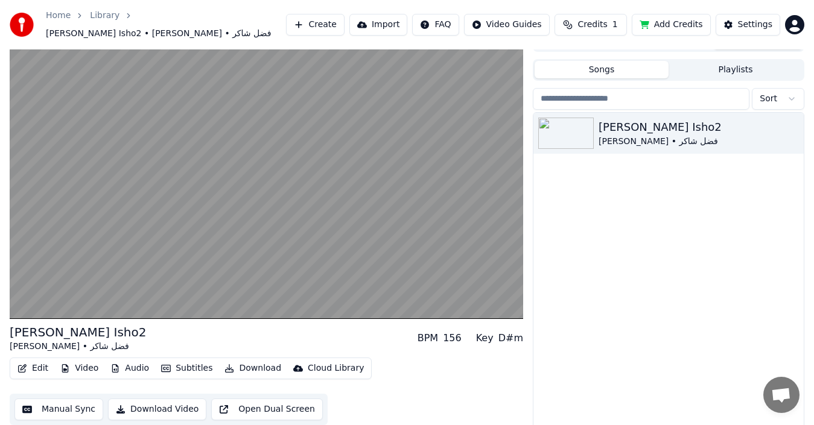
click at [127, 364] on button "Audio" at bounding box center [130, 368] width 48 height 17
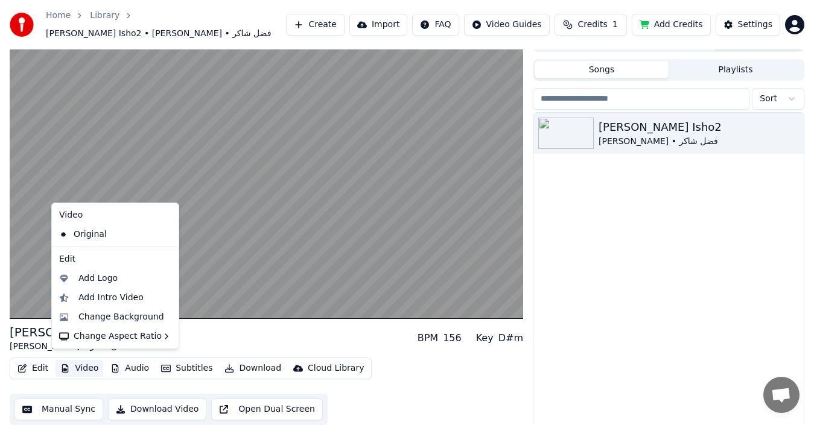
click at [97, 370] on button "Video" at bounding box center [80, 368] width 48 height 17
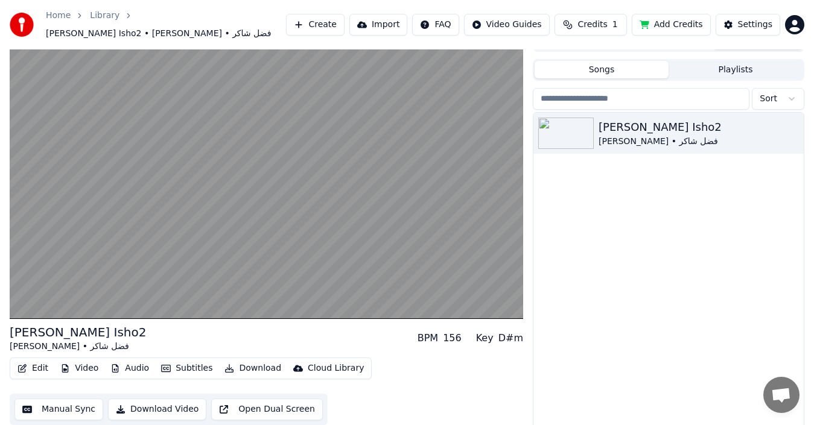
click at [84, 362] on button "Video" at bounding box center [80, 368] width 48 height 17
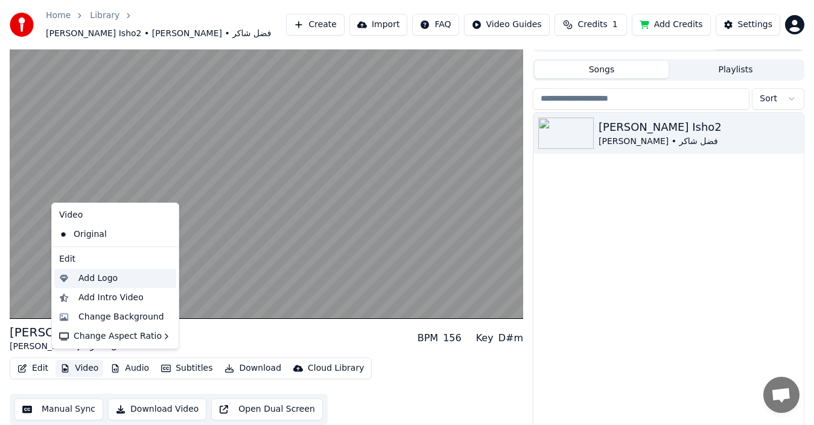
click at [106, 276] on div "Add Logo" at bounding box center [97, 279] width 39 height 12
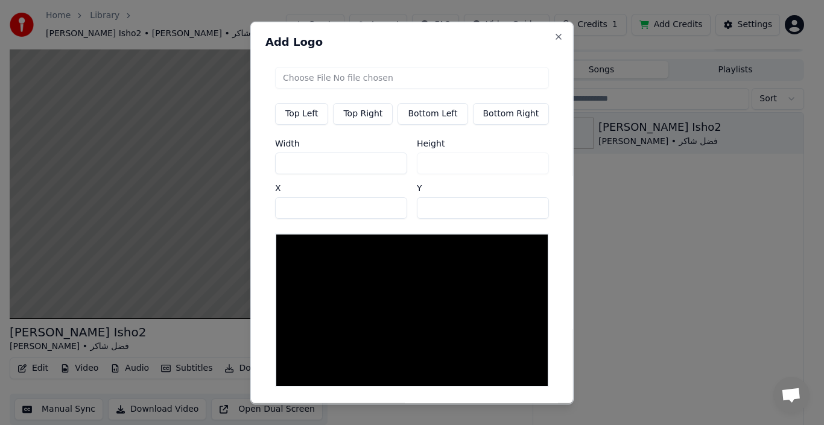
click at [377, 83] on input "file" at bounding box center [412, 77] width 274 height 22
click at [540, 212] on div "Top Left Top Right Bottom Left Bottom Right Width *** Height *** X ** Y **" at bounding box center [411, 227] width 293 height 340
click at [554, 36] on button "Close" at bounding box center [559, 36] width 10 height 10
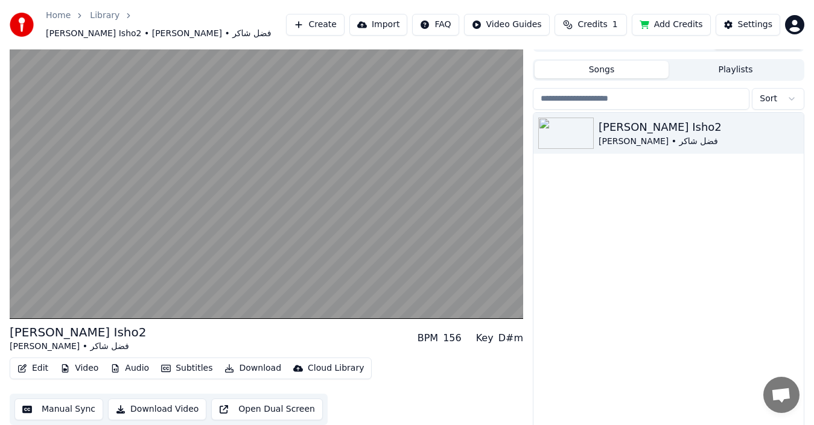
click at [155, 403] on button "Download Video" at bounding box center [157, 410] width 98 height 22
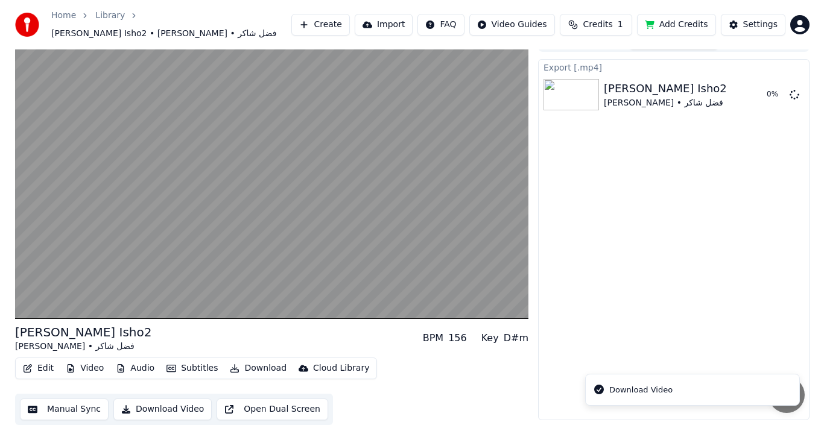
scroll to position [13, 0]
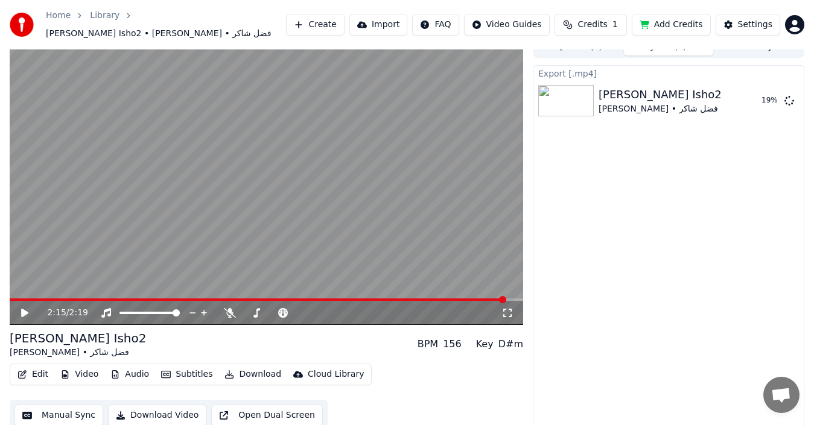
click at [30, 372] on button "Edit" at bounding box center [33, 374] width 40 height 17
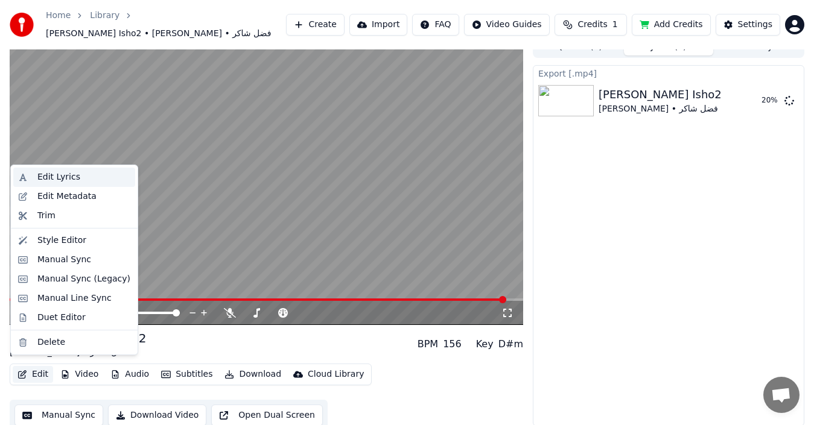
click at [64, 176] on div "Edit Lyrics" at bounding box center [58, 177] width 43 height 12
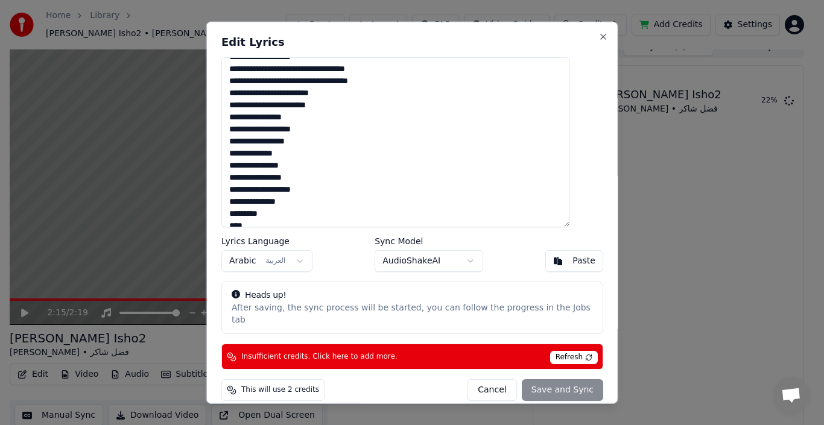
scroll to position [154, 0]
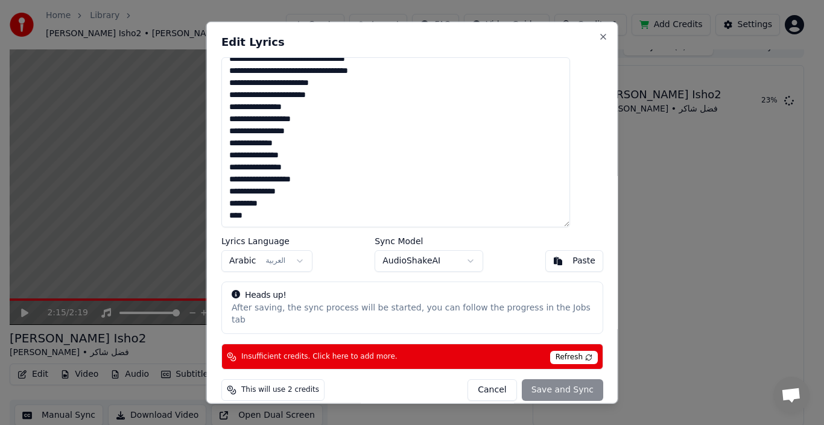
click at [473, 262] on button "AudioShakeAI" at bounding box center [429, 261] width 109 height 22
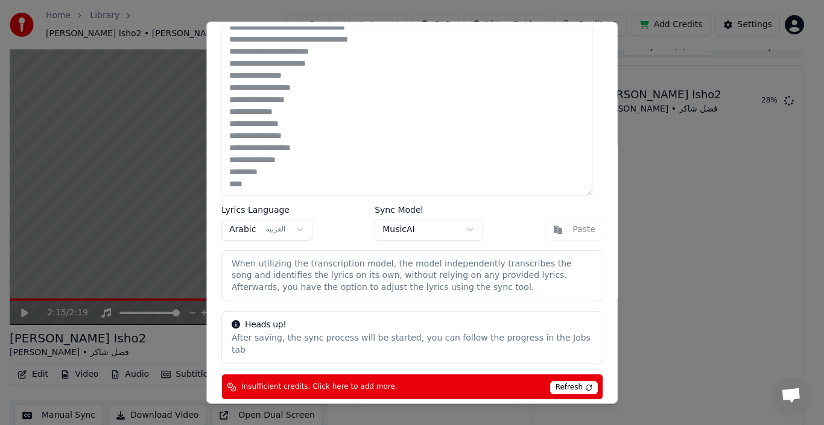
scroll to position [61, 0]
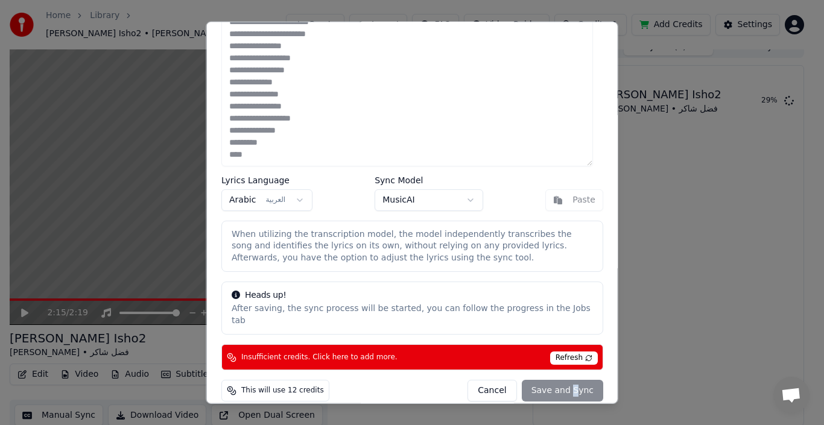
click at [567, 381] on div "Cancel Save and Sync" at bounding box center [536, 391] width 136 height 22
click at [554, 380] on div "Cancel Save and Sync" at bounding box center [536, 391] width 136 height 22
click at [419, 199] on body "**********" at bounding box center [407, 199] width 814 height 425
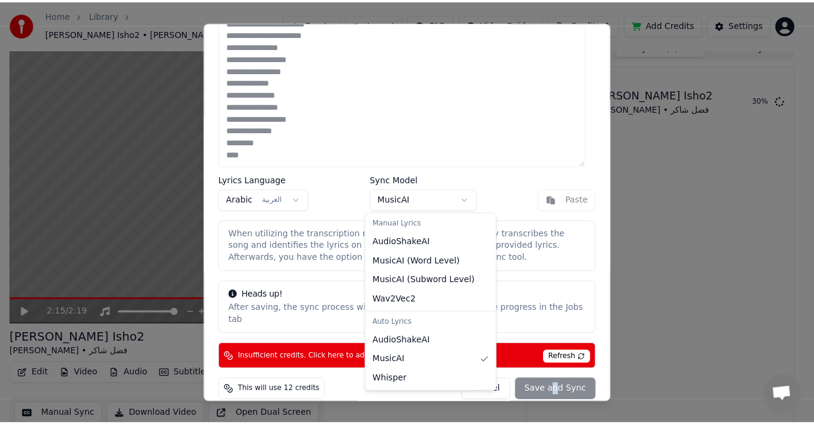
scroll to position [0, 0]
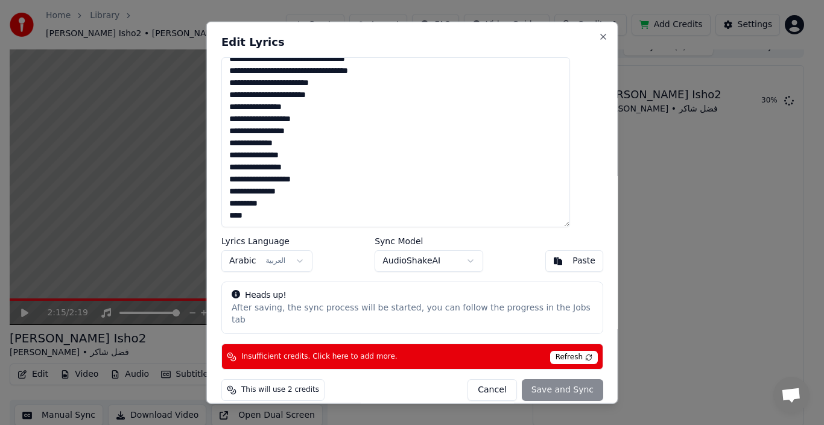
click at [536, 366] on div "**********" at bounding box center [412, 212] width 412 height 383
click at [534, 379] on div "Cancel Save and Sync" at bounding box center [536, 390] width 136 height 22
click at [474, 261] on body "**********" at bounding box center [407, 199] width 814 height 425
click at [529, 379] on div "Cancel Save and Sync" at bounding box center [536, 390] width 136 height 22
click at [550, 351] on span "Refresh" at bounding box center [574, 357] width 48 height 13
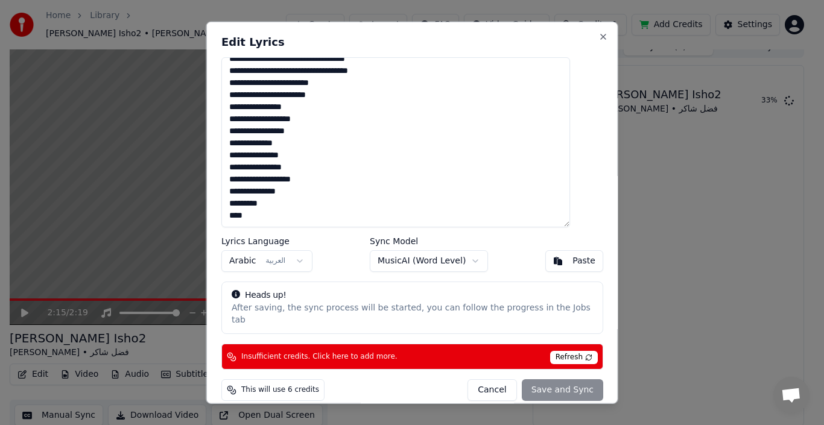
click at [528, 379] on div "Cancel Save and Sync" at bounding box center [536, 390] width 136 height 22
click at [477, 382] on button "Cancel" at bounding box center [492, 390] width 49 height 22
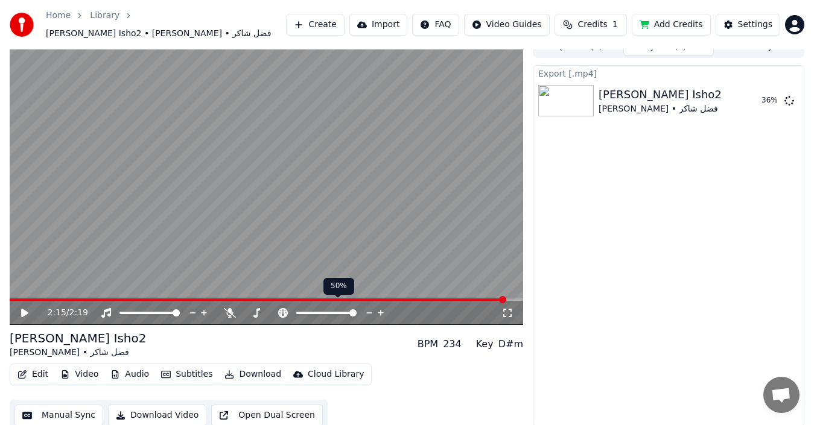
click at [357, 310] on span at bounding box center [352, 313] width 7 height 7
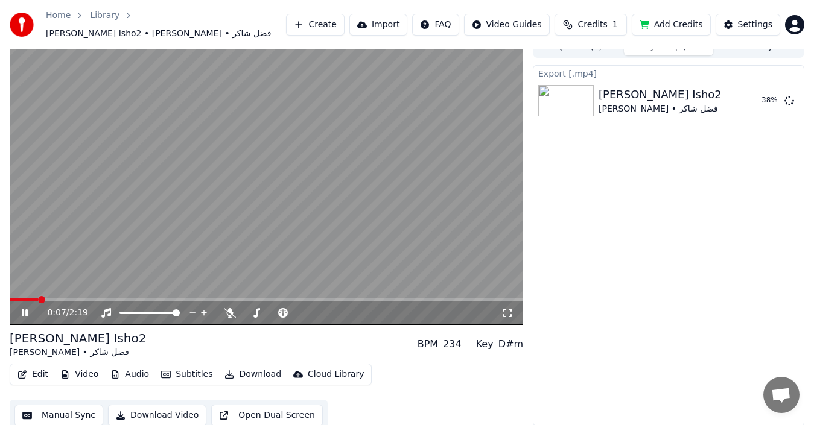
click at [299, 243] on video at bounding box center [266, 180] width 513 height 289
click at [280, 309] on icon at bounding box center [283, 313] width 10 height 10
click at [324, 199] on video at bounding box center [266, 180] width 513 height 289
click at [27, 311] on icon at bounding box center [33, 313] width 28 height 10
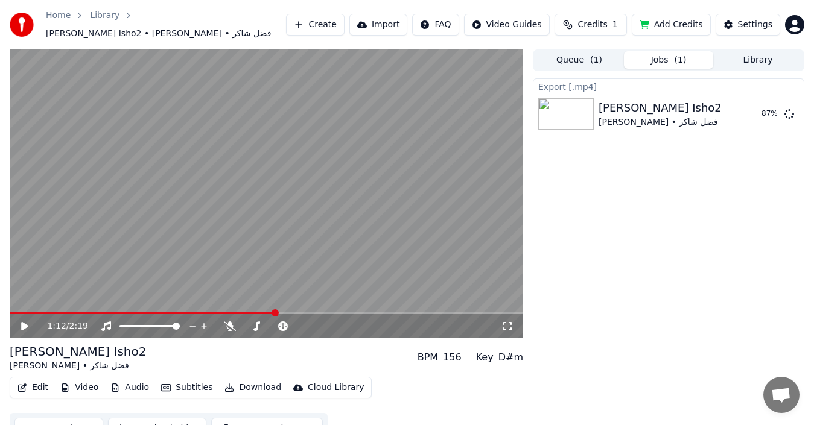
click at [249, 188] on video at bounding box center [266, 193] width 513 height 289
click at [301, 241] on video at bounding box center [266, 193] width 513 height 289
click at [277, 195] on video at bounding box center [266, 193] width 513 height 289
click at [466, 312] on span at bounding box center [266, 313] width 513 height 2
click at [287, 199] on video at bounding box center [266, 193] width 513 height 289
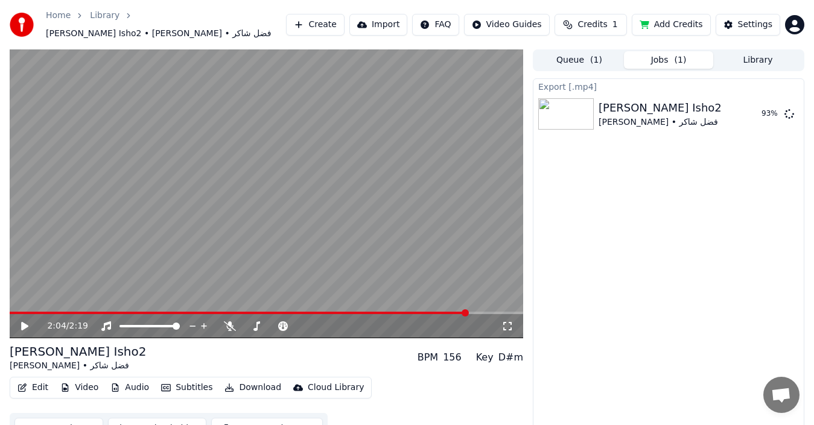
click at [290, 201] on video at bounding box center [266, 193] width 513 height 289
drag, startPoint x: 332, startPoint y: 265, endPoint x: 303, endPoint y: 226, distance: 49.2
click at [308, 232] on video at bounding box center [266, 193] width 513 height 289
click at [279, 220] on video at bounding box center [266, 193] width 513 height 289
click at [763, 107] on button "Show" at bounding box center [757, 114] width 43 height 22
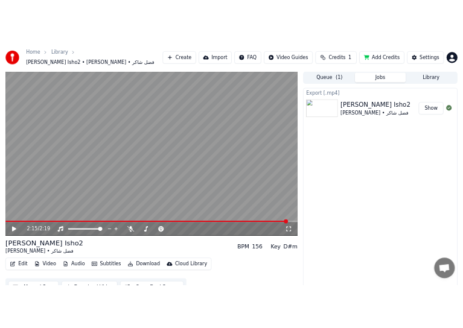
scroll to position [13, 0]
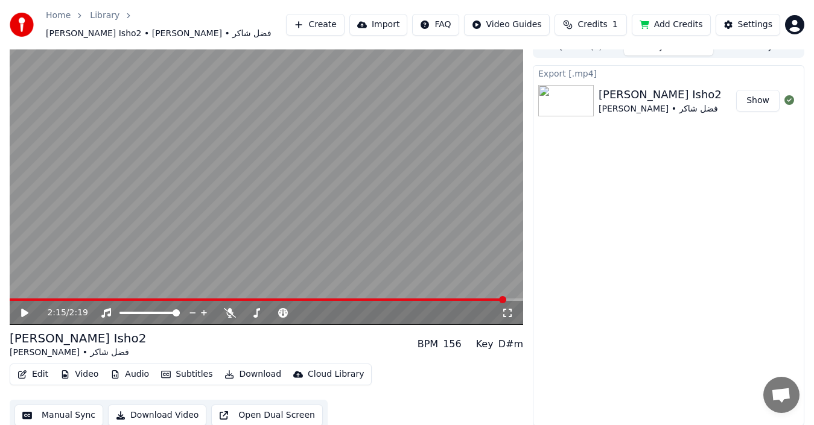
click at [761, 90] on button "Show" at bounding box center [757, 101] width 43 height 22
